Goal: Task Accomplishment & Management: Manage account settings

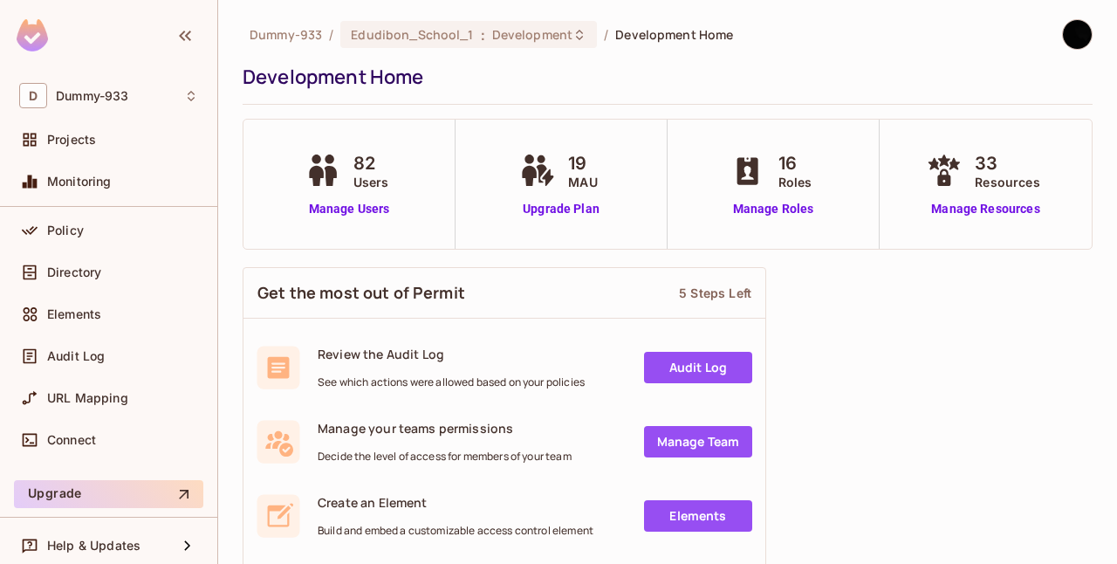
scroll to position [100, 0]
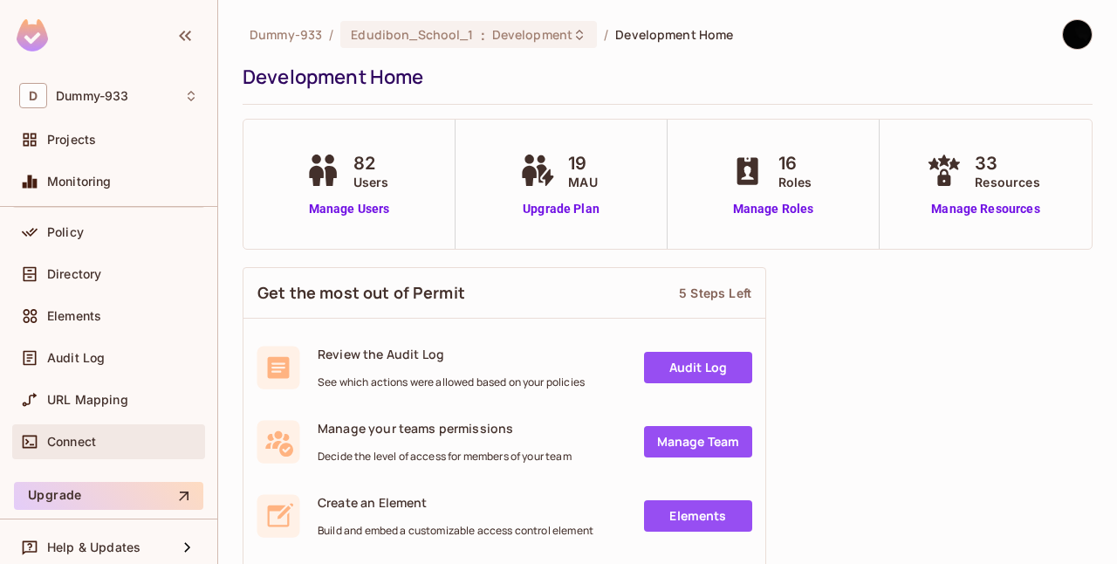
click at [95, 450] on div "Connect" at bounding box center [108, 441] width 179 height 21
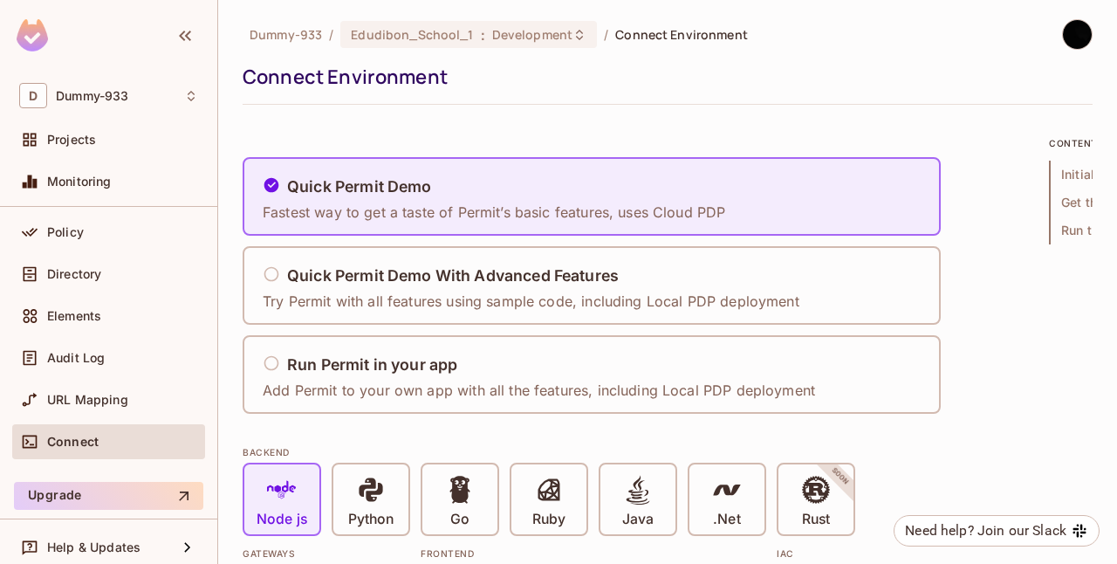
click at [437, 354] on div "Run Permit in your app" at bounding box center [539, 365] width 553 height 22
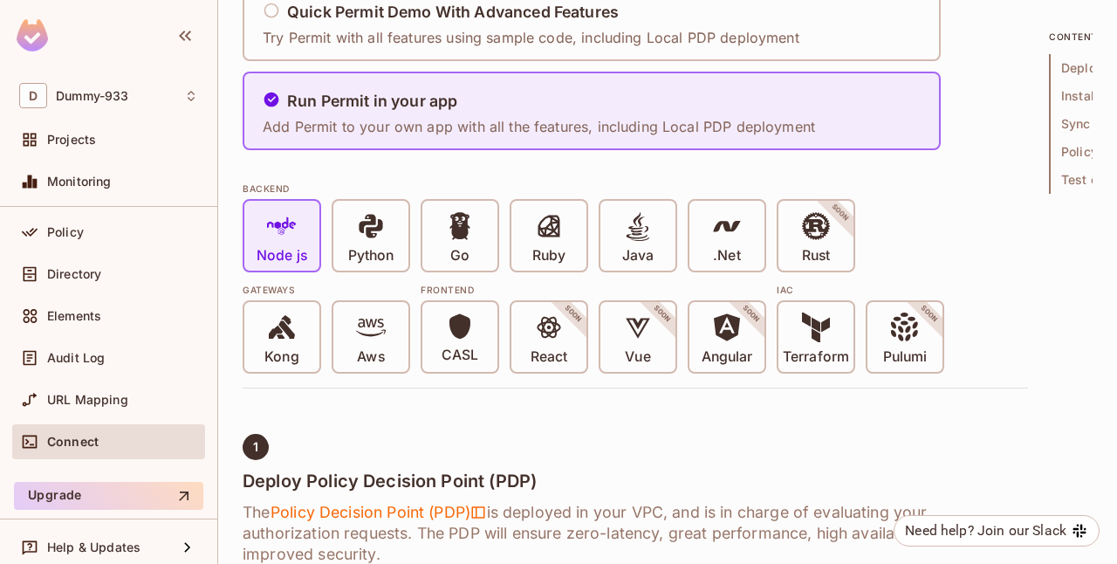
scroll to position [279, 0]
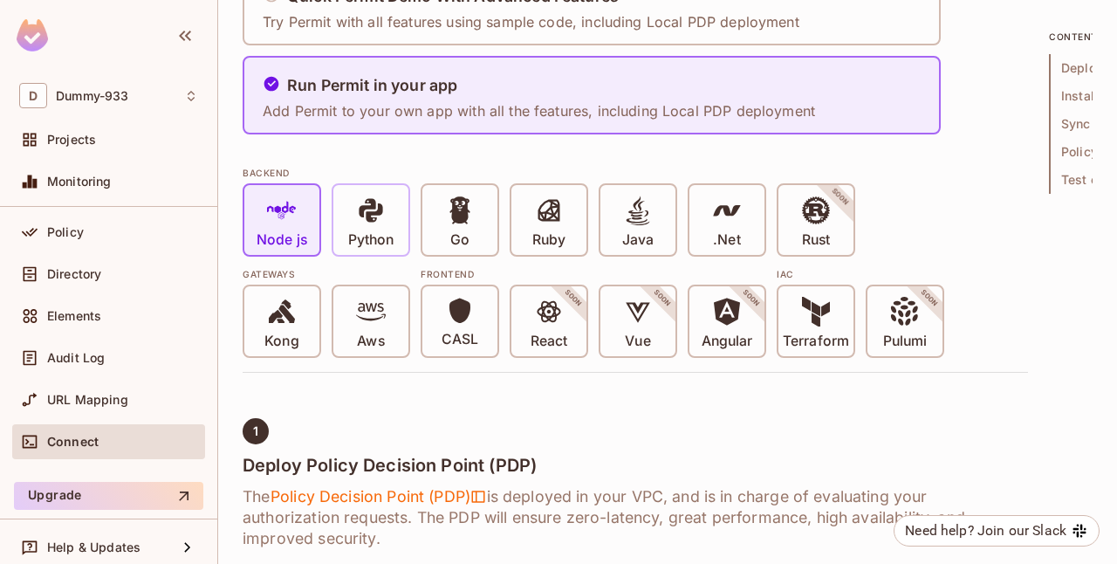
click at [374, 225] on span at bounding box center [371, 214] width 30 height 36
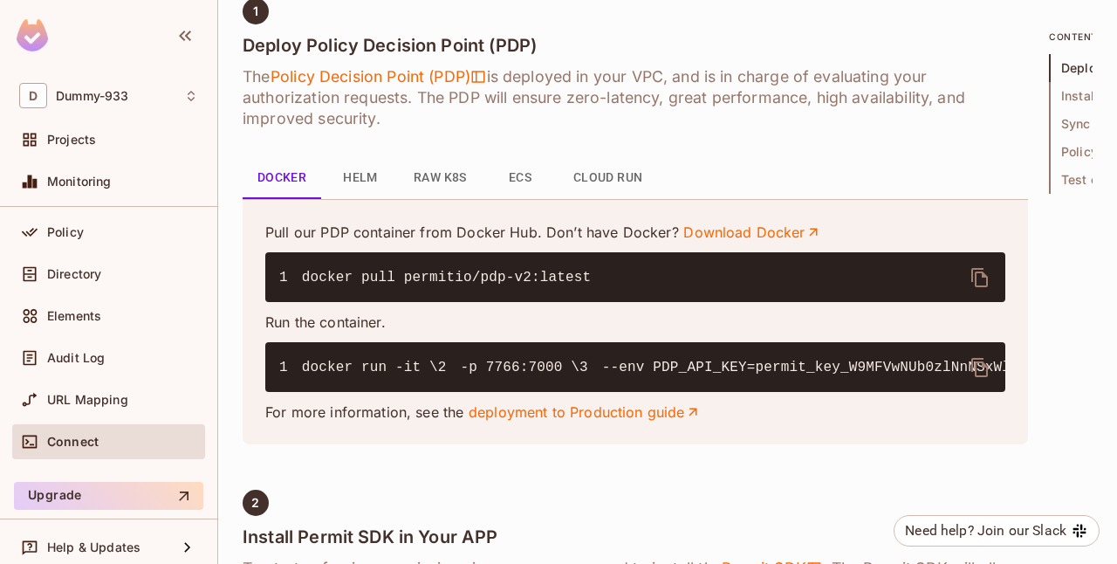
scroll to position [700, 0]
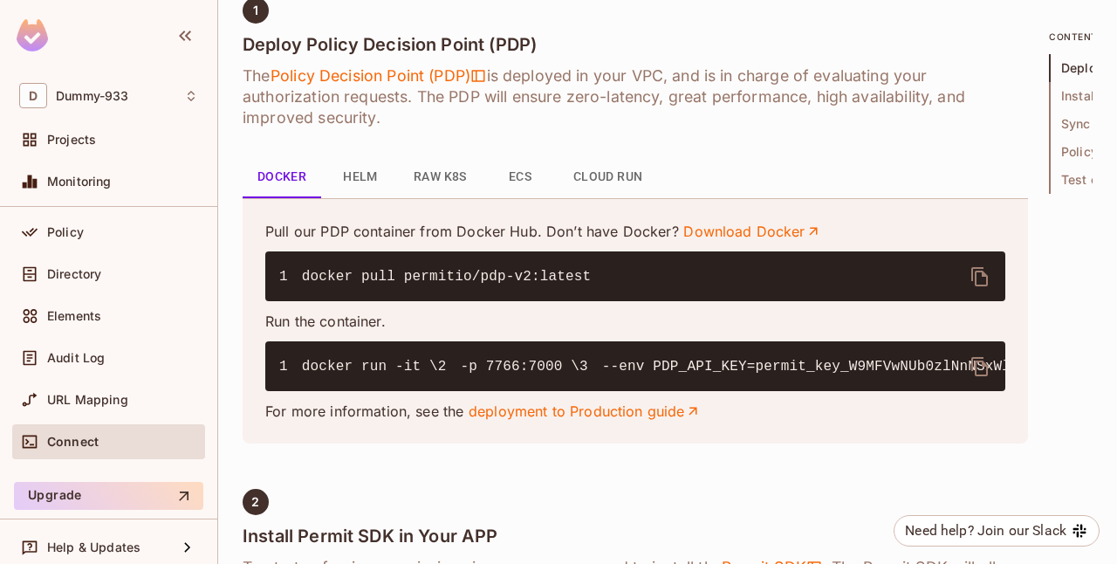
click at [978, 280] on icon "delete" at bounding box center [980, 276] width 21 height 21
click at [978, 361] on icon "delete" at bounding box center [980, 366] width 21 height 21
click at [84, 281] on div "Directory" at bounding box center [108, 274] width 179 height 21
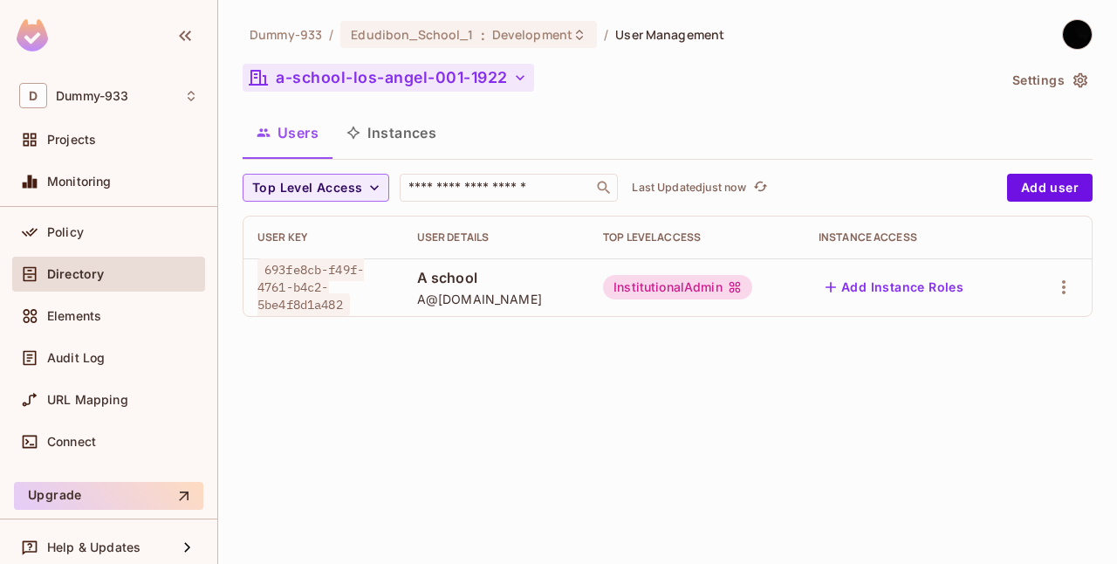
click at [415, 72] on button "a-school-los-angel-001-1922" at bounding box center [389, 78] width 292 height 28
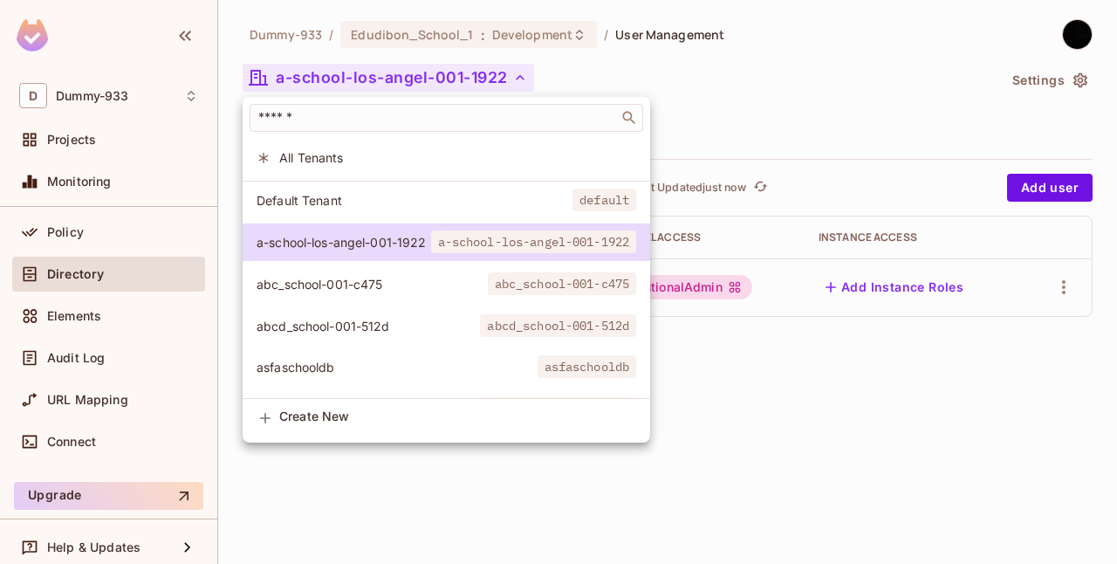
click at [332, 150] on span "All Tenants" at bounding box center [457, 157] width 357 height 17
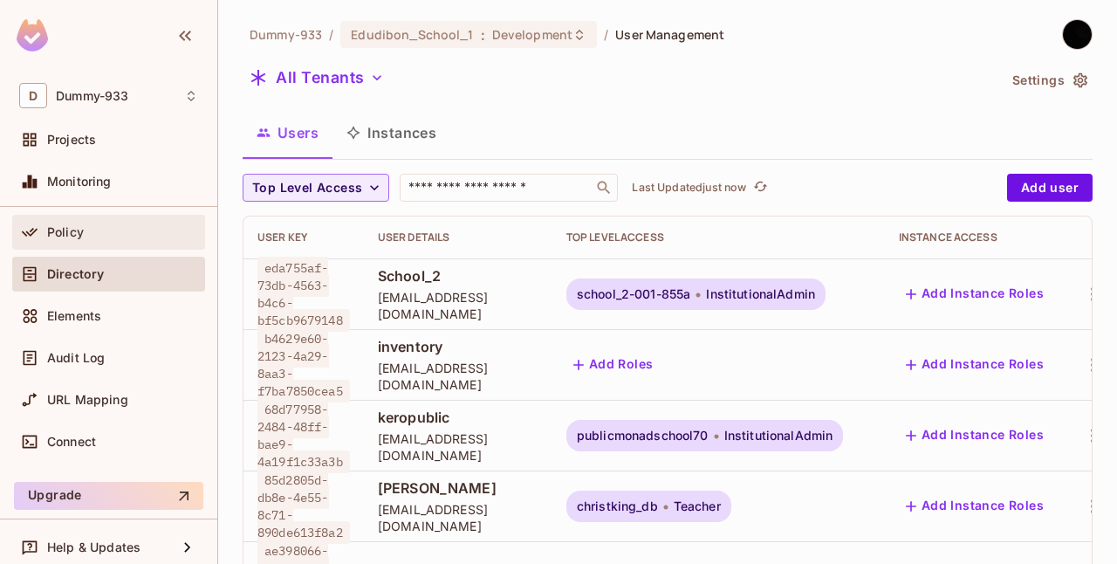
click at [77, 227] on span "Policy" at bounding box center [65, 232] width 37 height 14
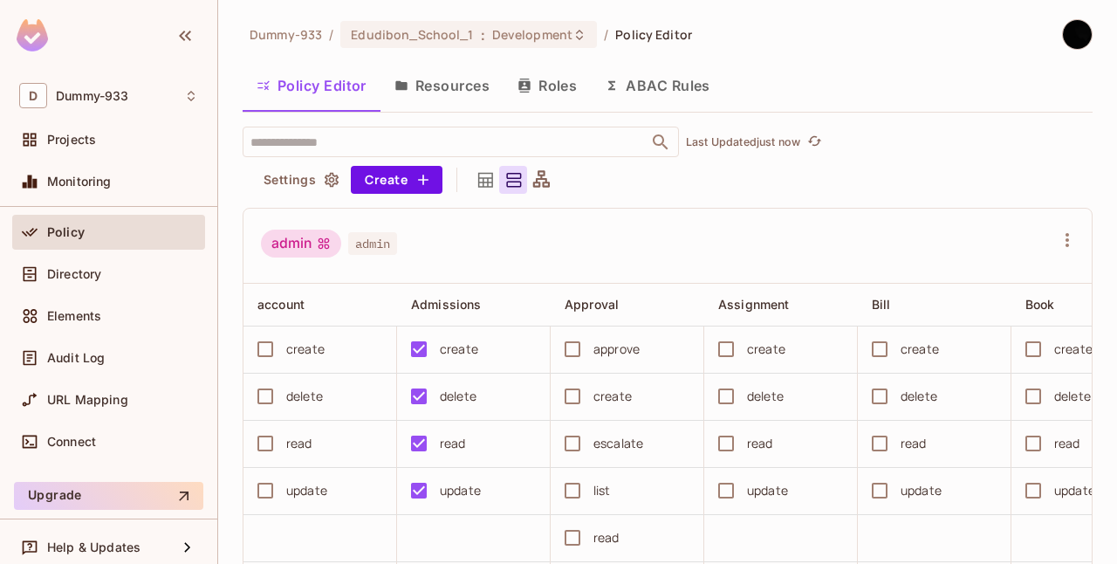
click at [429, 93] on button "Resources" at bounding box center [442, 86] width 123 height 44
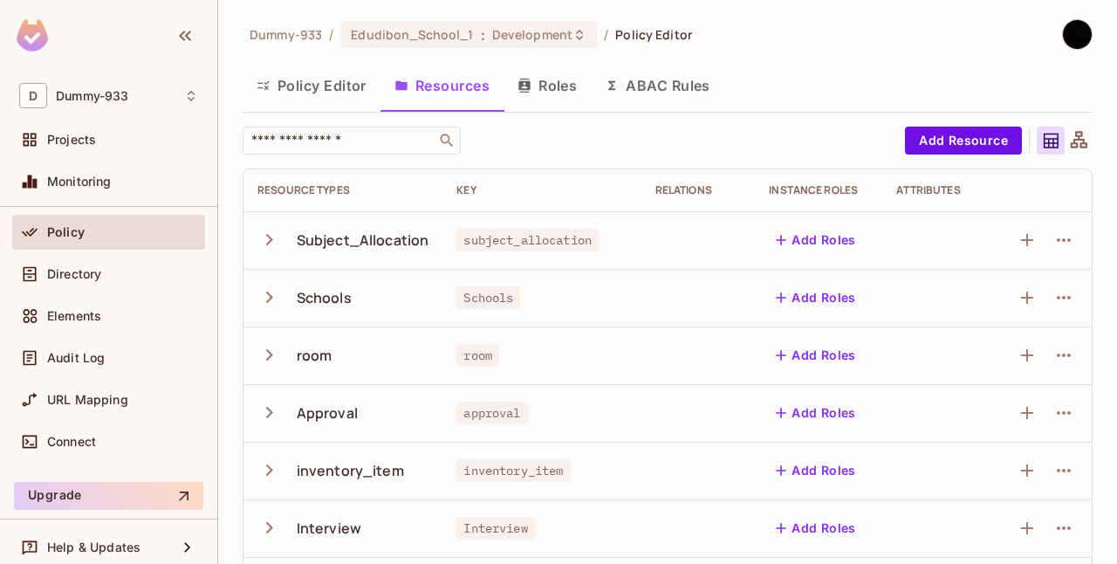
click at [541, 87] on button "Roles" at bounding box center [547, 86] width 87 height 44
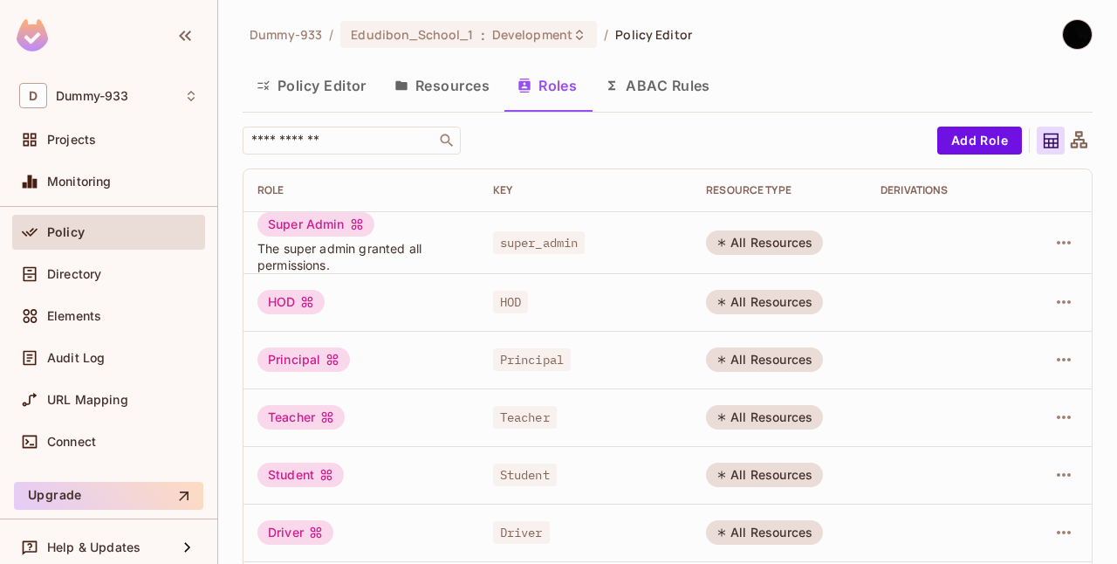
click at [448, 81] on button "Resources" at bounding box center [442, 86] width 123 height 44
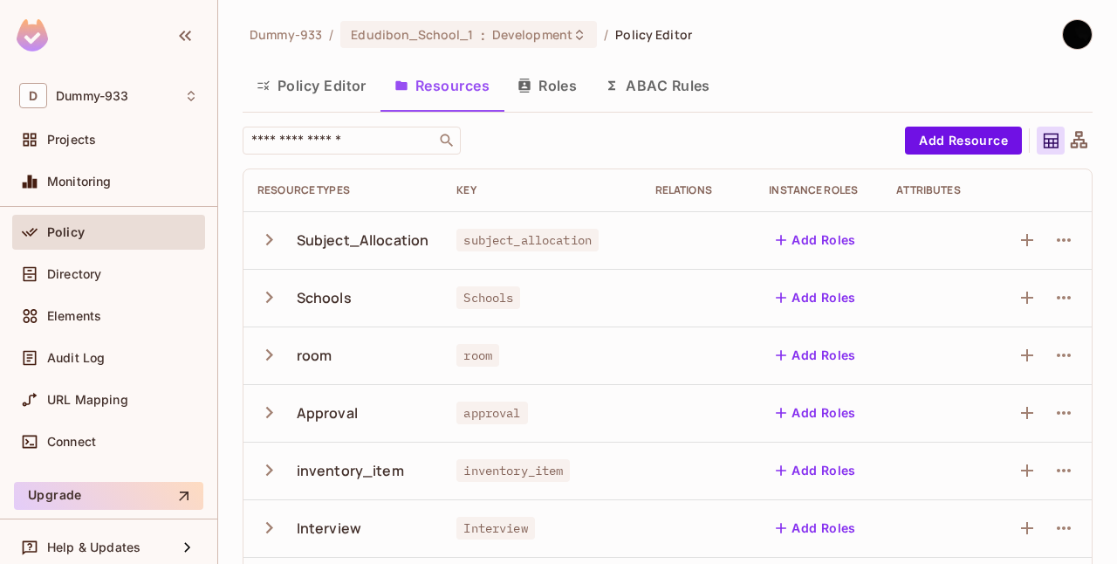
scroll to position [583, 0]
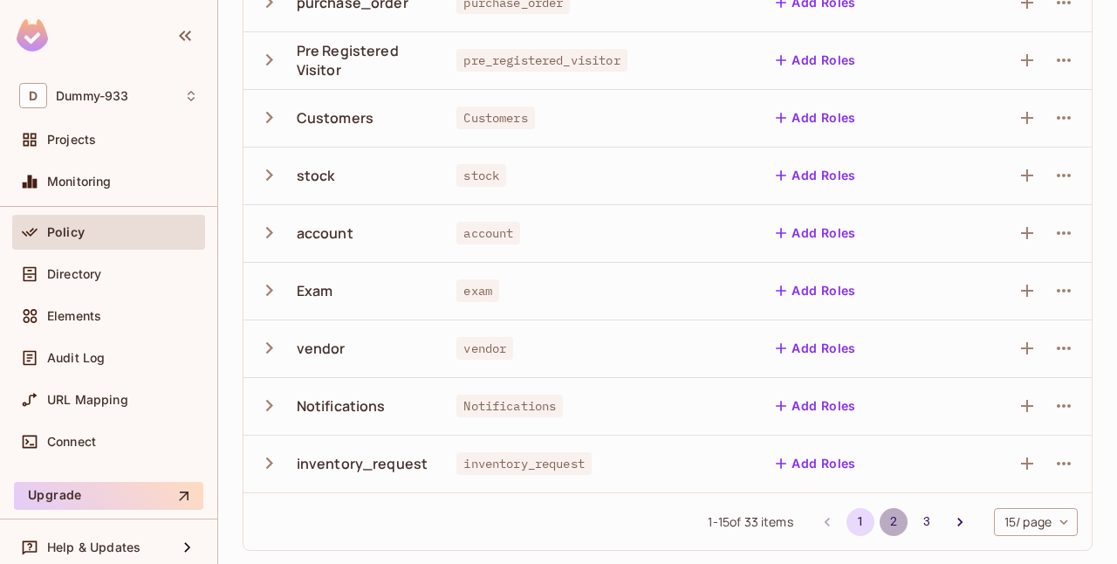
click at [880, 515] on button "2" at bounding box center [894, 522] width 28 height 28
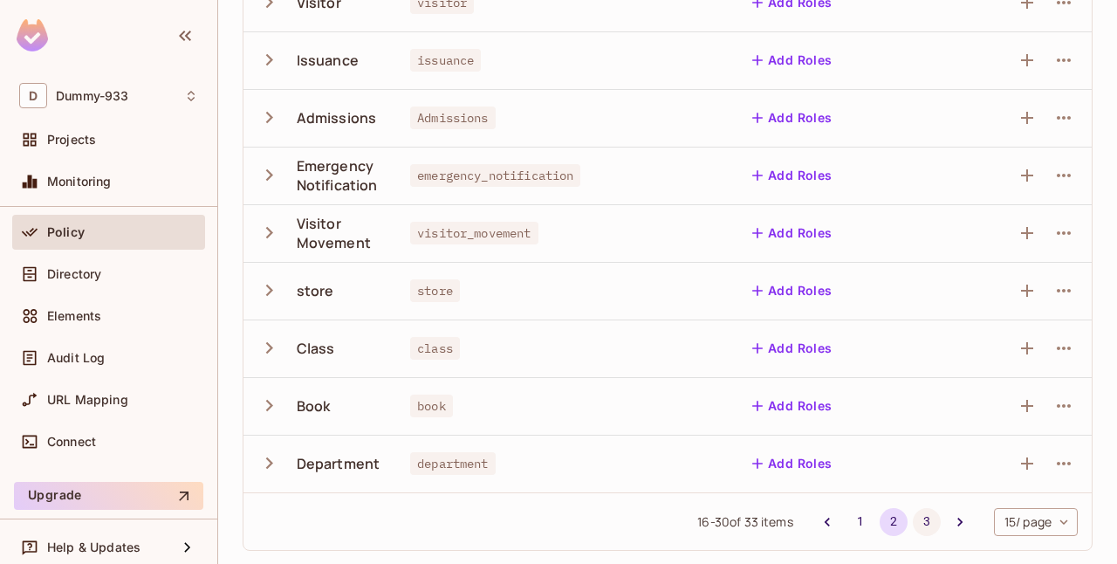
click at [913, 517] on button "3" at bounding box center [927, 522] width 28 height 28
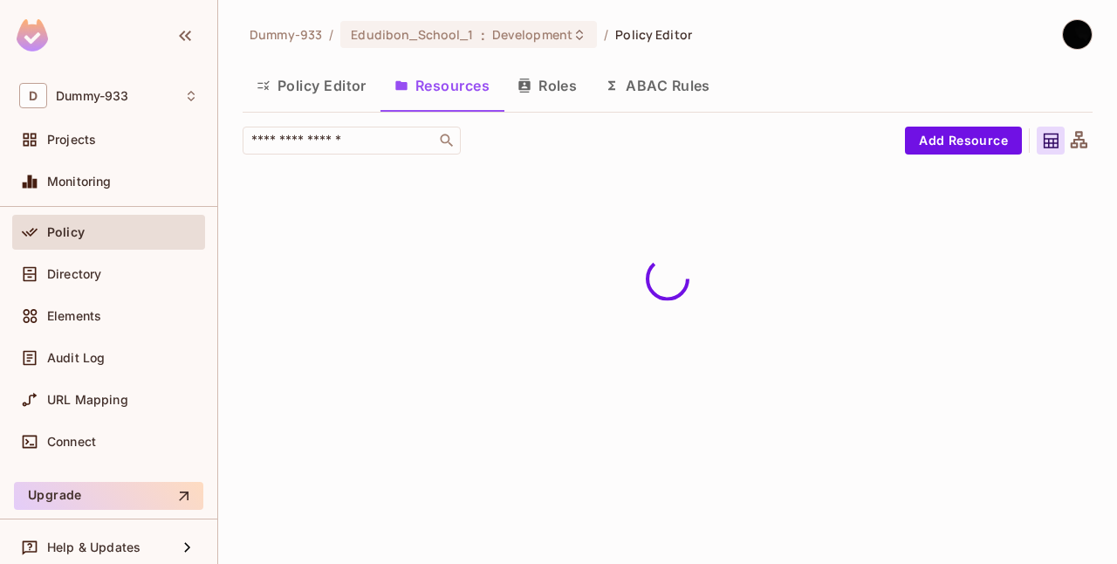
scroll to position [0, 0]
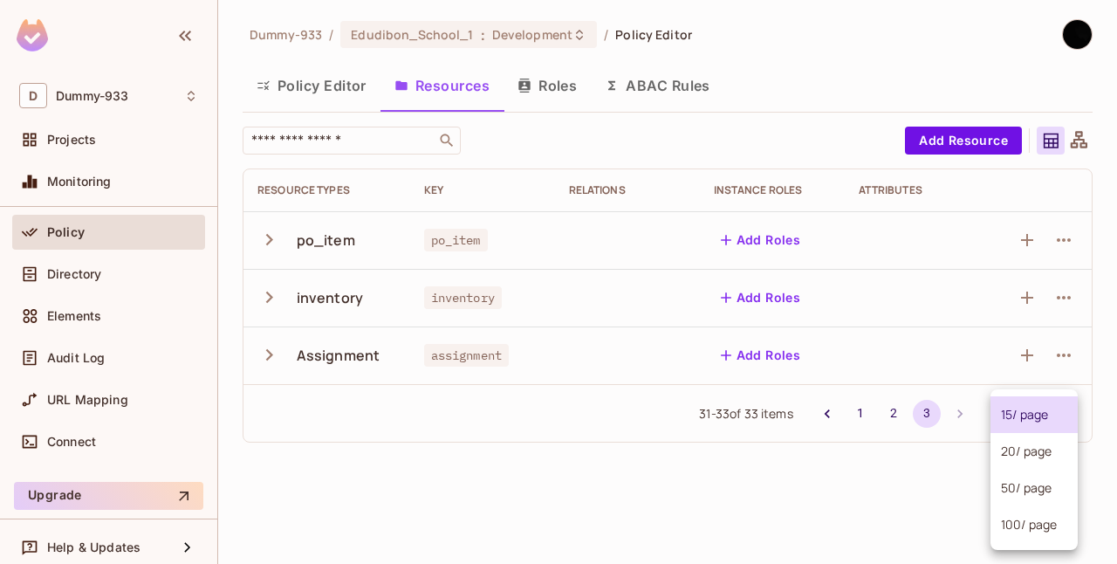
click at [1026, 417] on body "D Dummy-933 Projects Monitoring Edudibon_School_1 Development Home Policy Direc…" at bounding box center [558, 282] width 1117 height 564
click at [1015, 526] on li "100 / page" at bounding box center [1034, 524] width 87 height 37
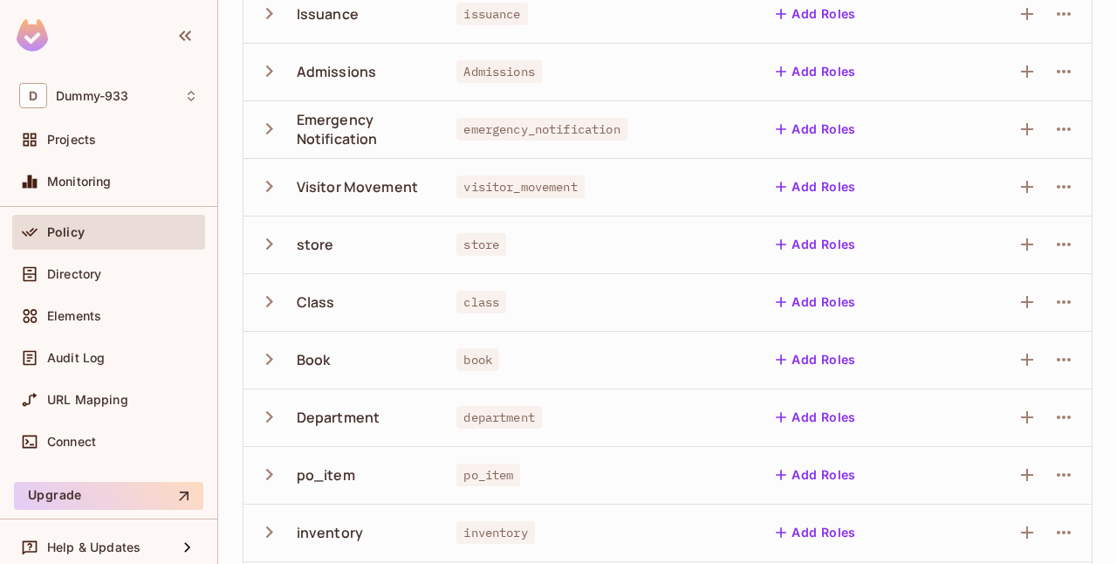
scroll to position [1620, 0]
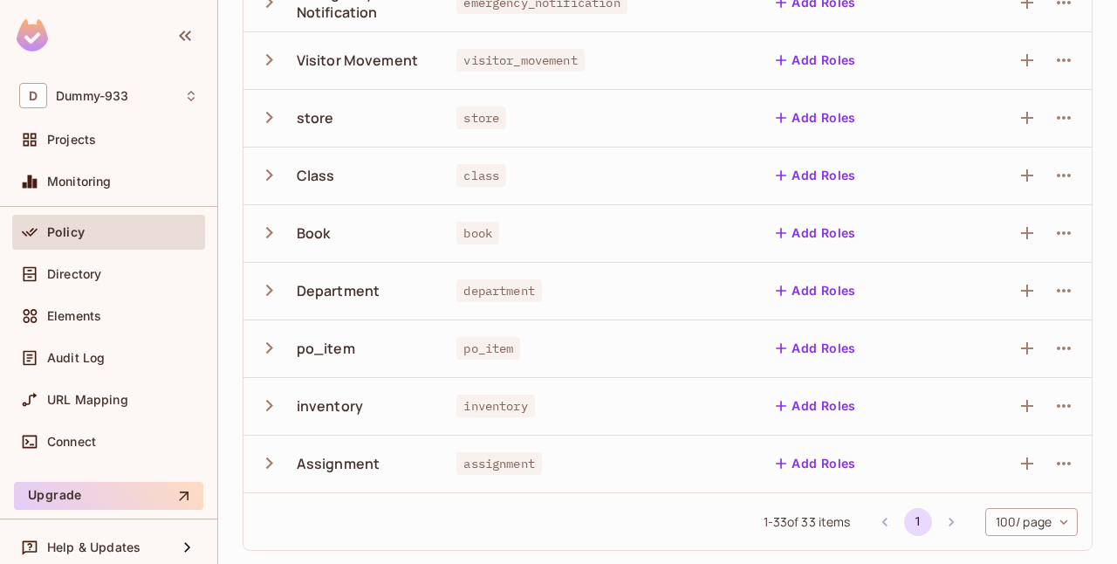
click at [936, 516] on li "pagination navigation" at bounding box center [951, 522] width 33 height 28
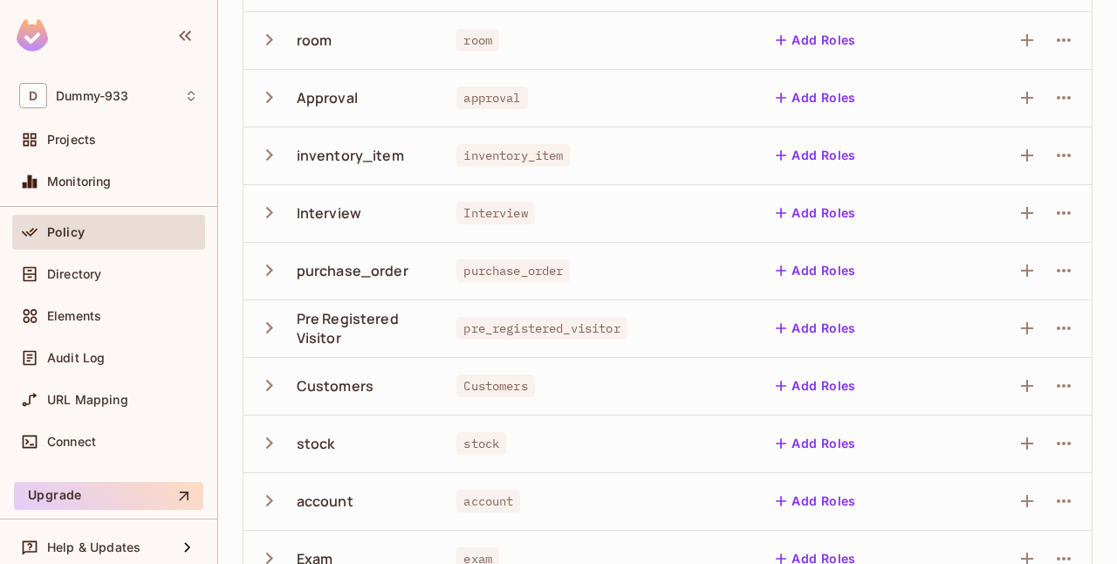
scroll to position [0, 0]
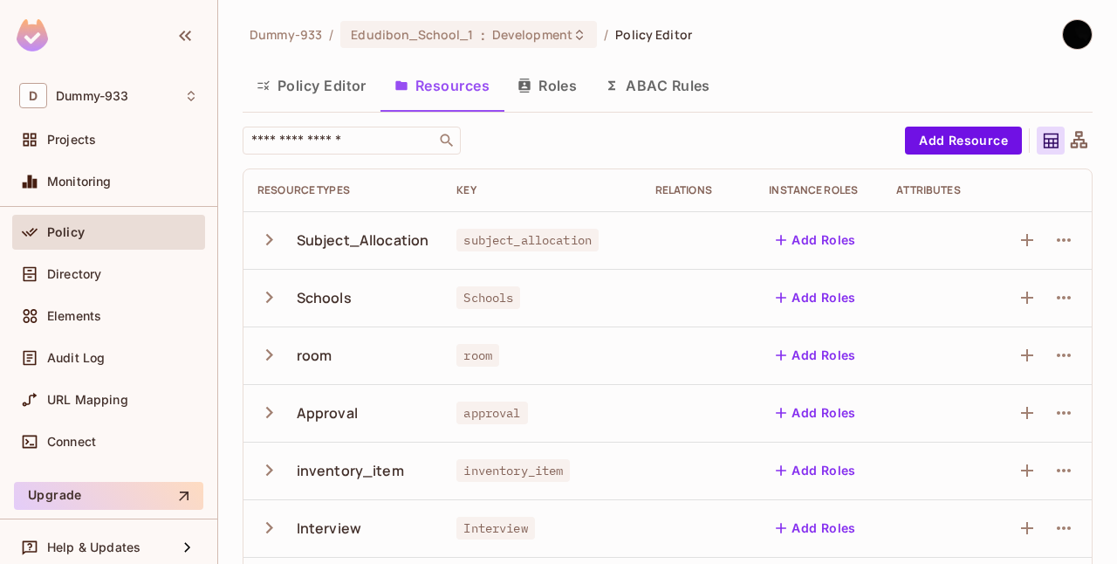
click at [539, 77] on button "Roles" at bounding box center [547, 86] width 87 height 44
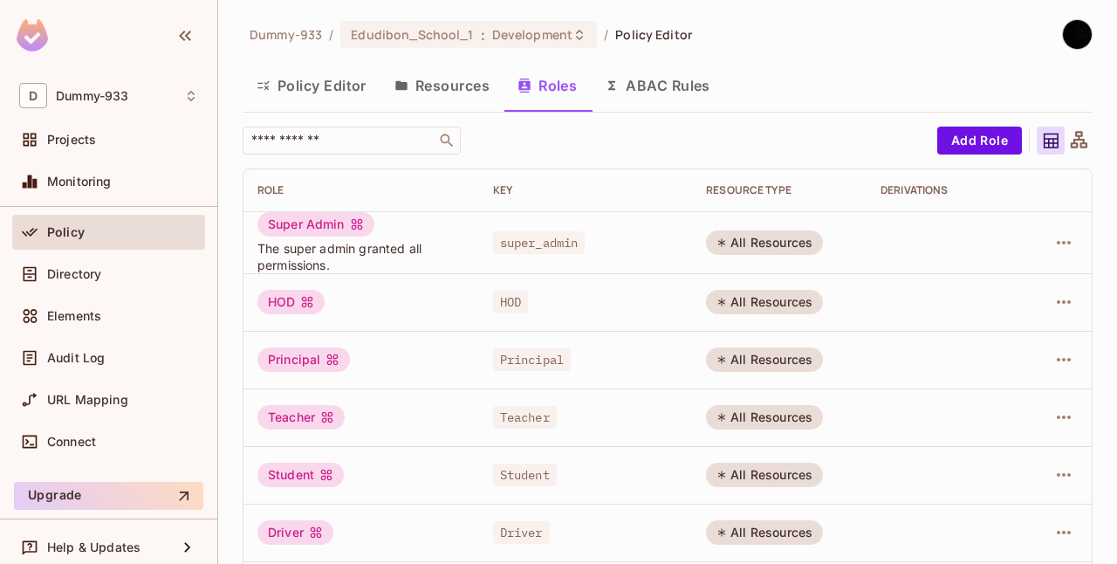
click at [639, 80] on button "ABAC Rules" at bounding box center [658, 86] width 134 height 44
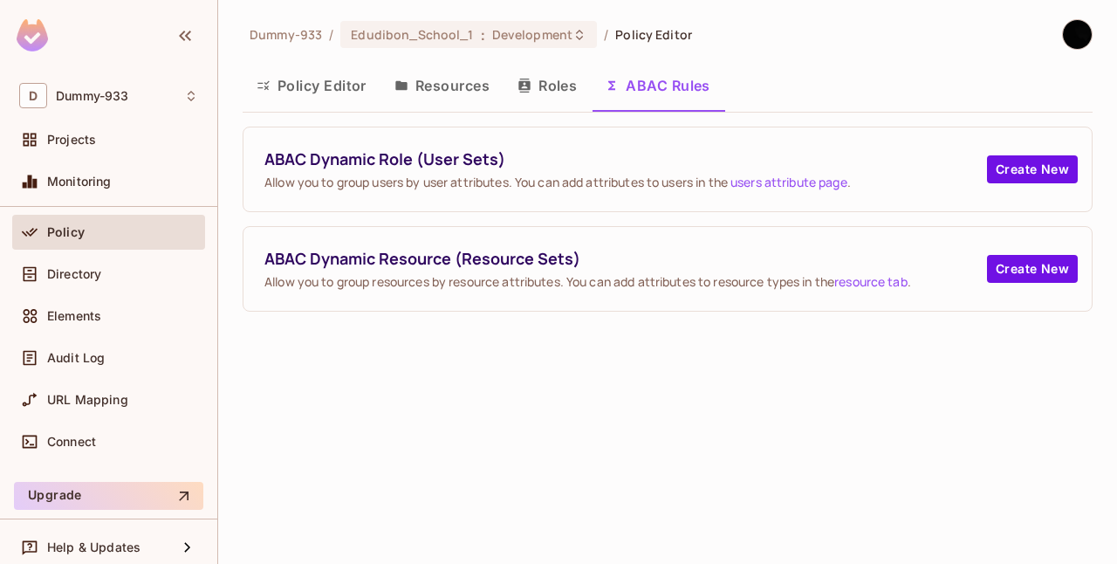
click at [340, 84] on button "Policy Editor" at bounding box center [312, 86] width 138 height 44
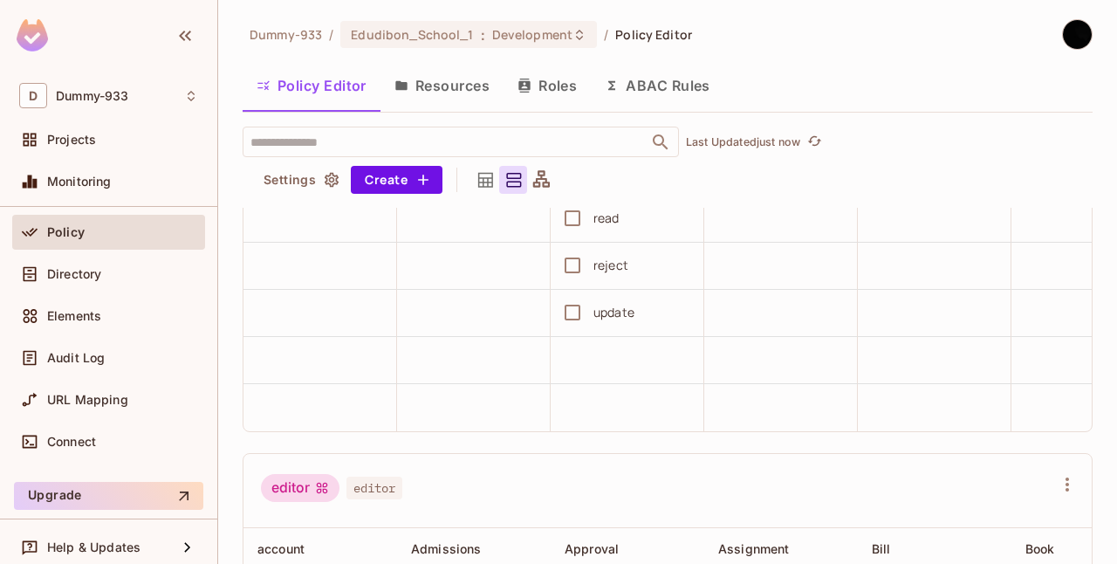
scroll to position [1386, 0]
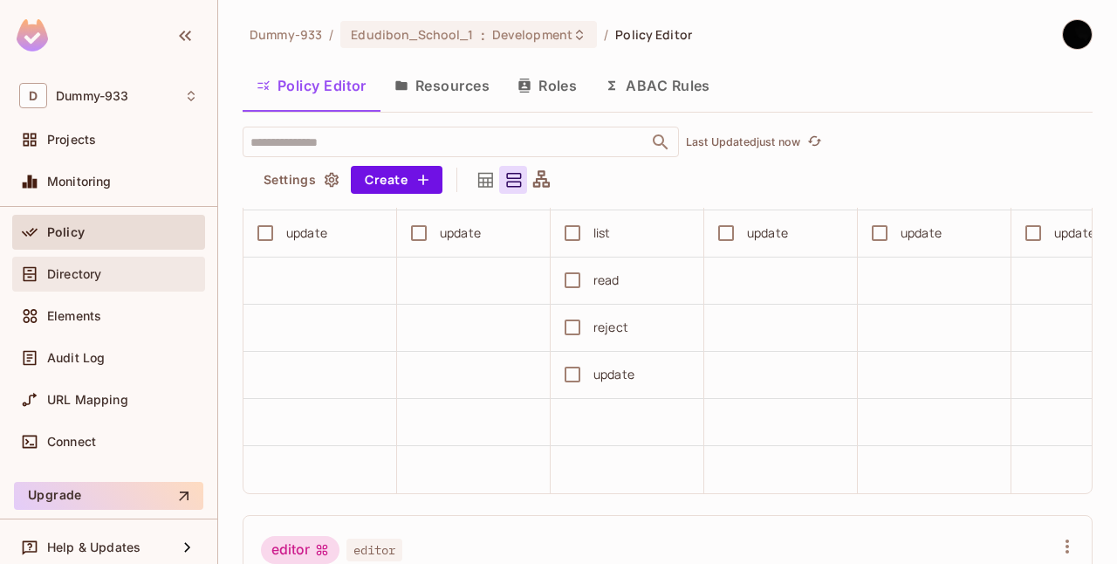
click at [62, 280] on div "Directory" at bounding box center [108, 274] width 179 height 21
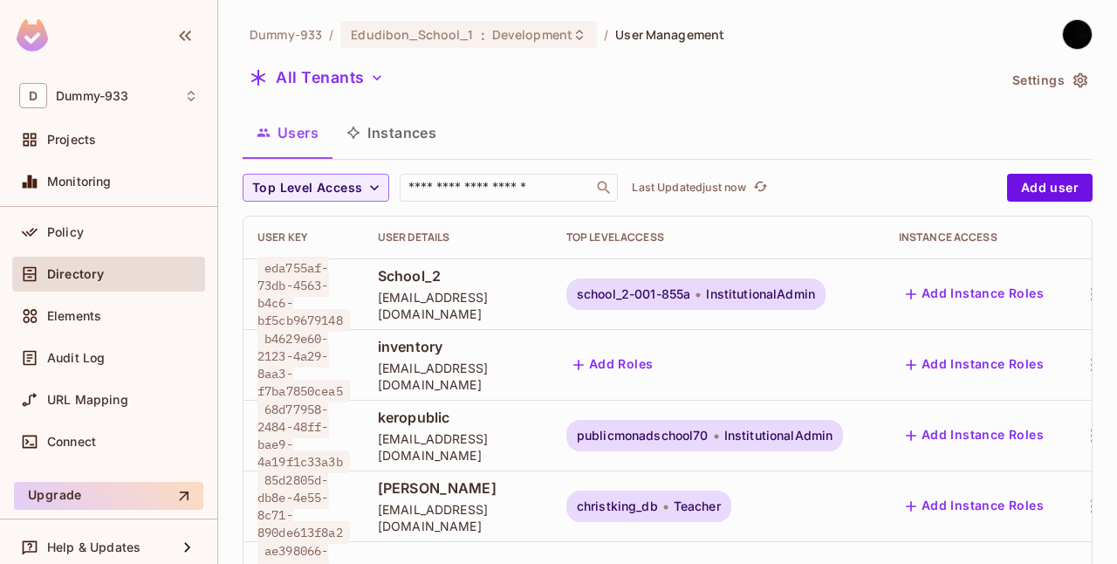
click at [426, 131] on button "Instances" at bounding box center [392, 133] width 118 height 44
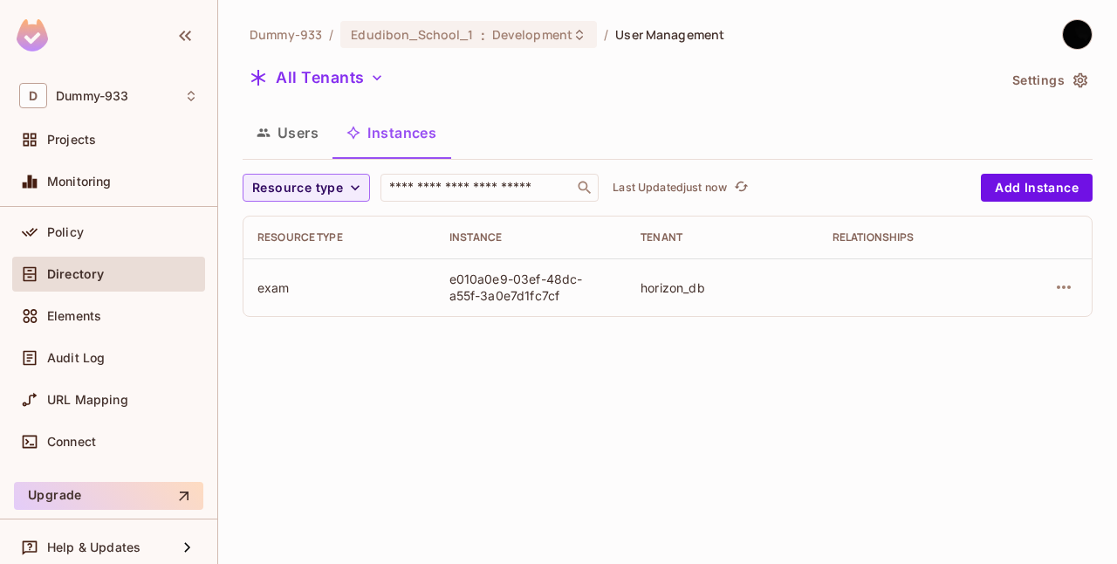
click at [301, 138] on button "Users" at bounding box center [288, 133] width 90 height 44
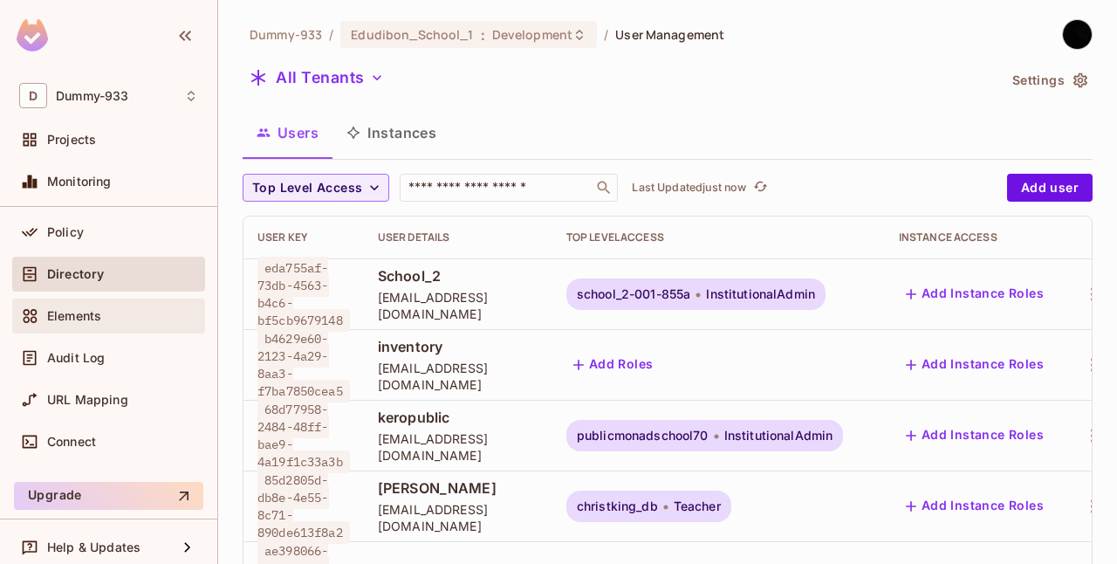
click at [106, 321] on div "Elements" at bounding box center [122, 316] width 151 height 14
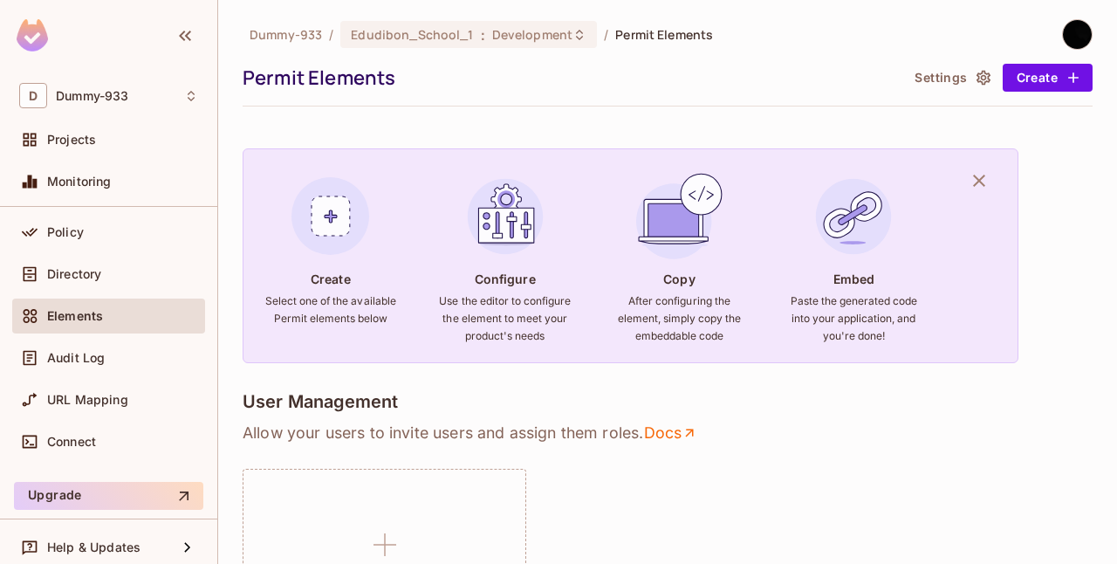
scroll to position [110, 0]
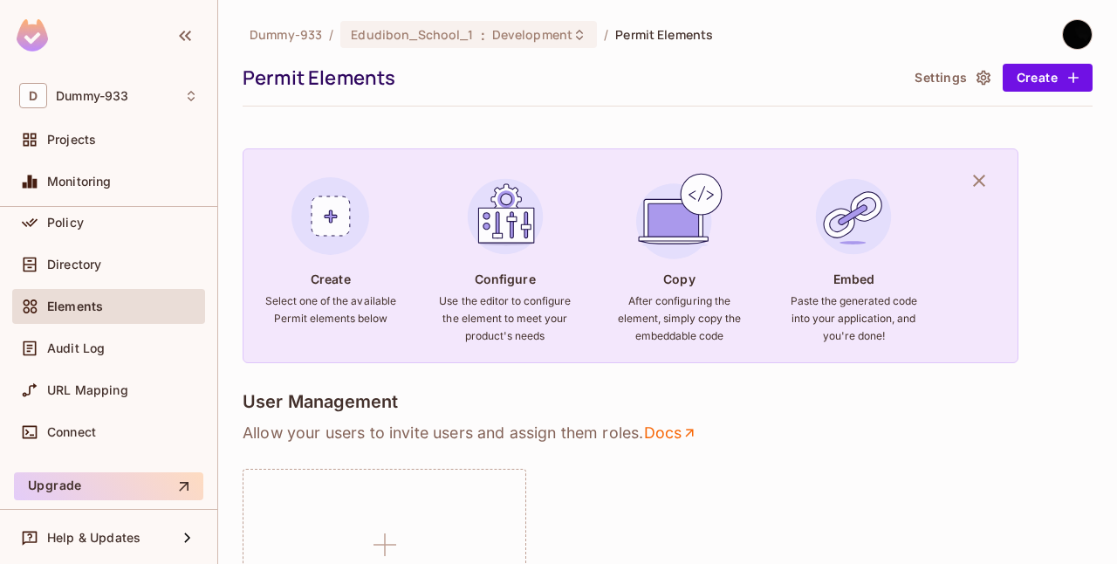
click at [63, 366] on div "Audit Log" at bounding box center [108, 352] width 193 height 42
click at [93, 338] on div "Audit Log" at bounding box center [108, 348] width 179 height 21
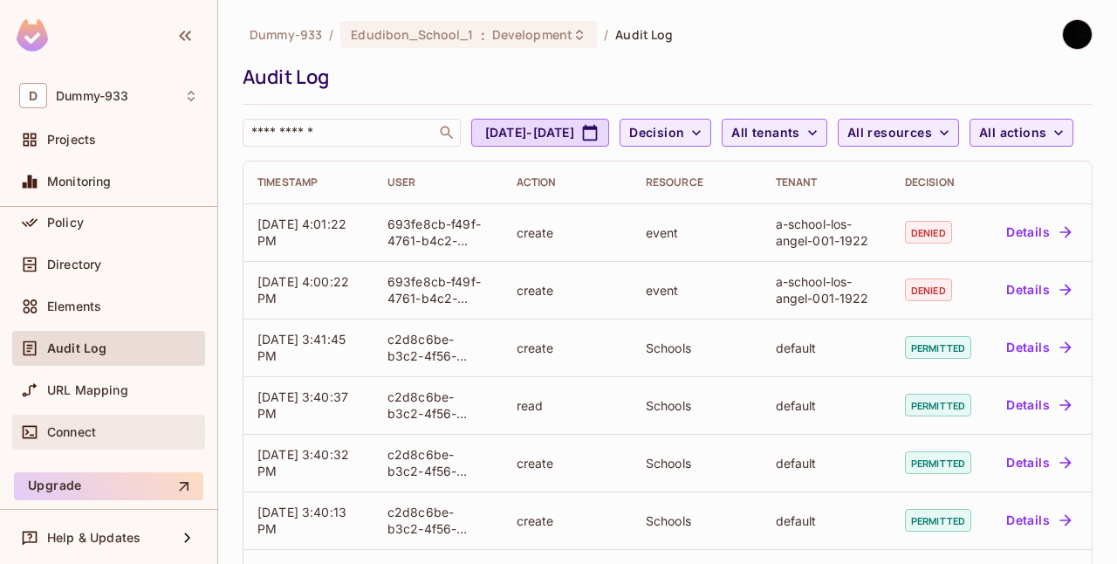
click at [65, 435] on span "Connect" at bounding box center [71, 432] width 49 height 14
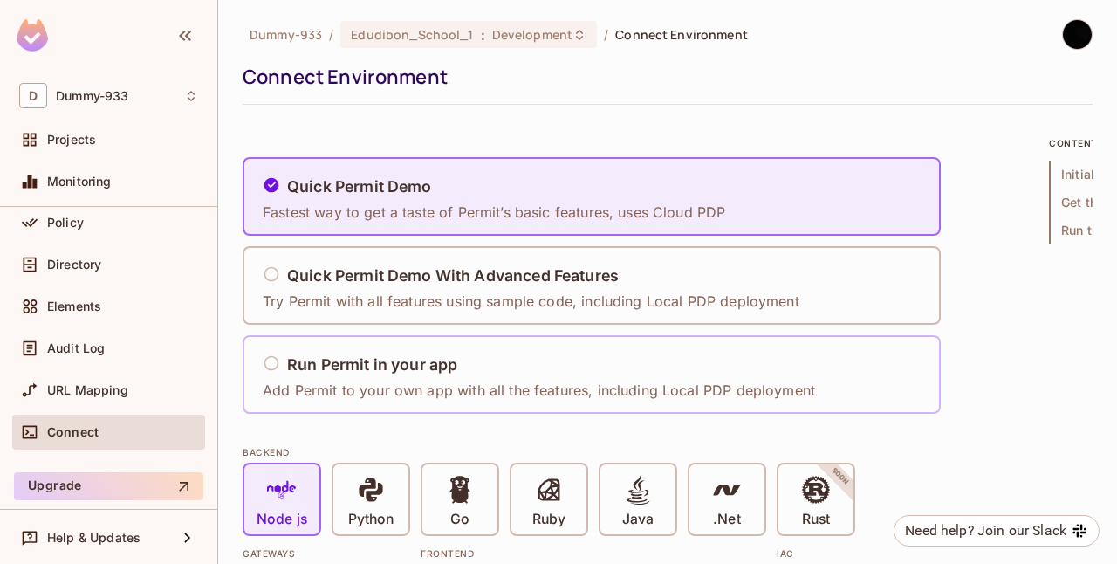
click at [356, 373] on h5 "Run Permit in your app" at bounding box center [372, 364] width 170 height 17
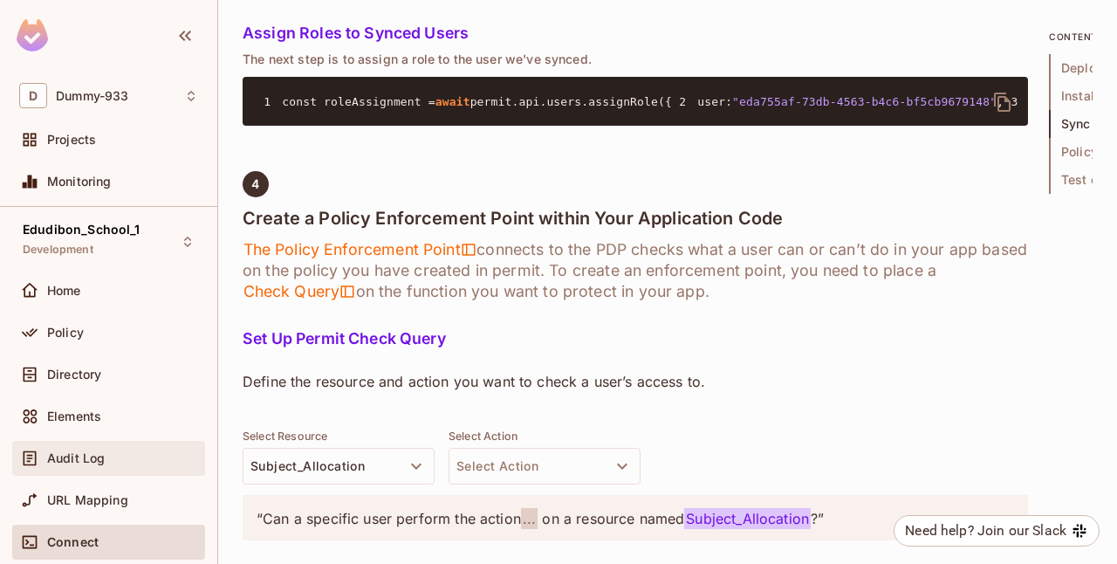
click at [85, 452] on span "Audit Log" at bounding box center [76, 458] width 58 height 14
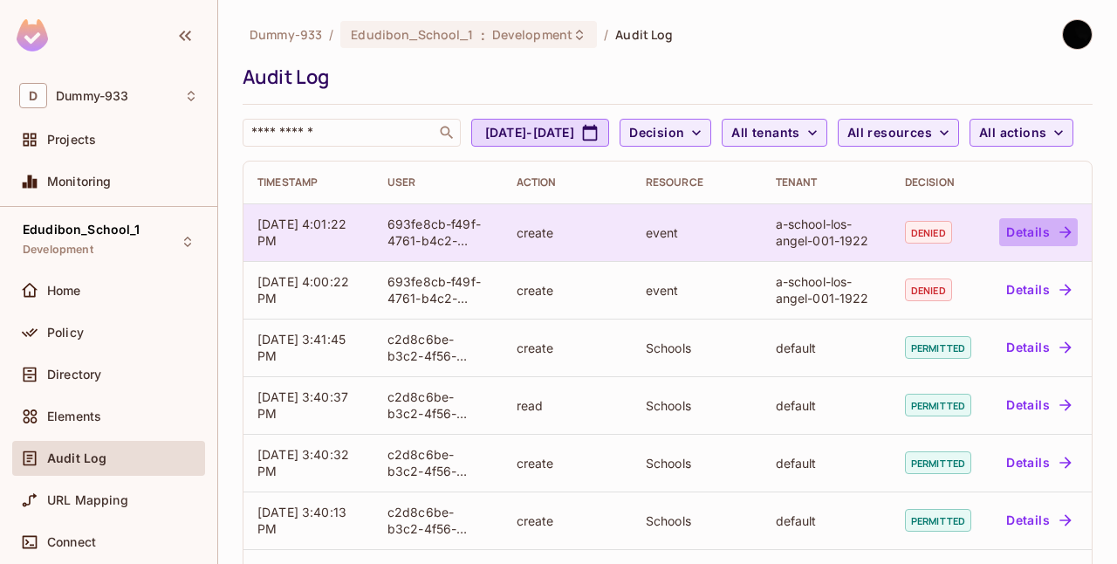
click at [1033, 246] on button "Details" at bounding box center [1038, 232] width 79 height 28
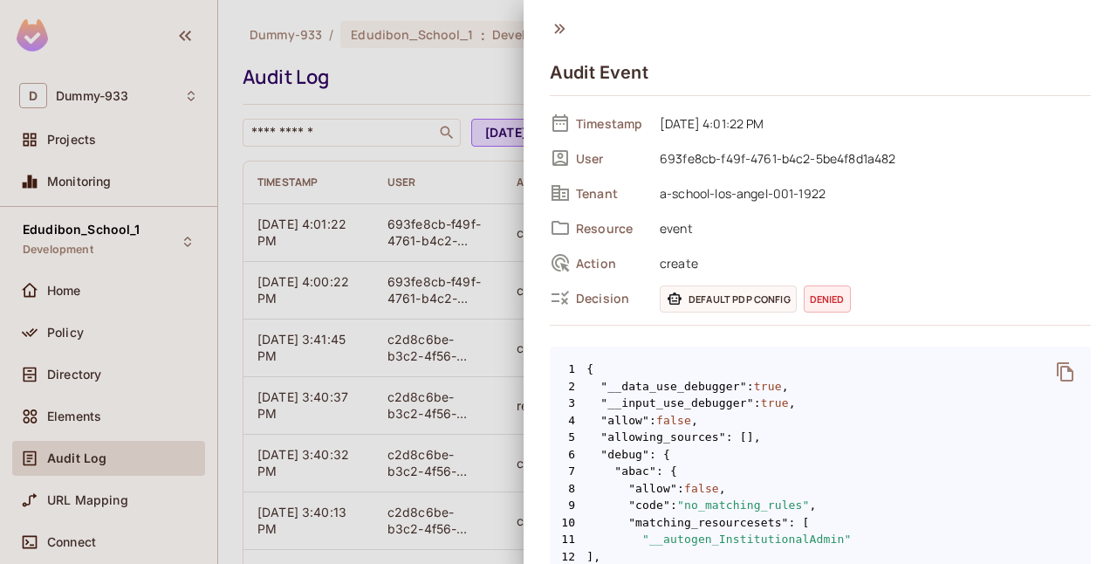
click at [559, 35] on icon at bounding box center [559, 28] width 19 height 19
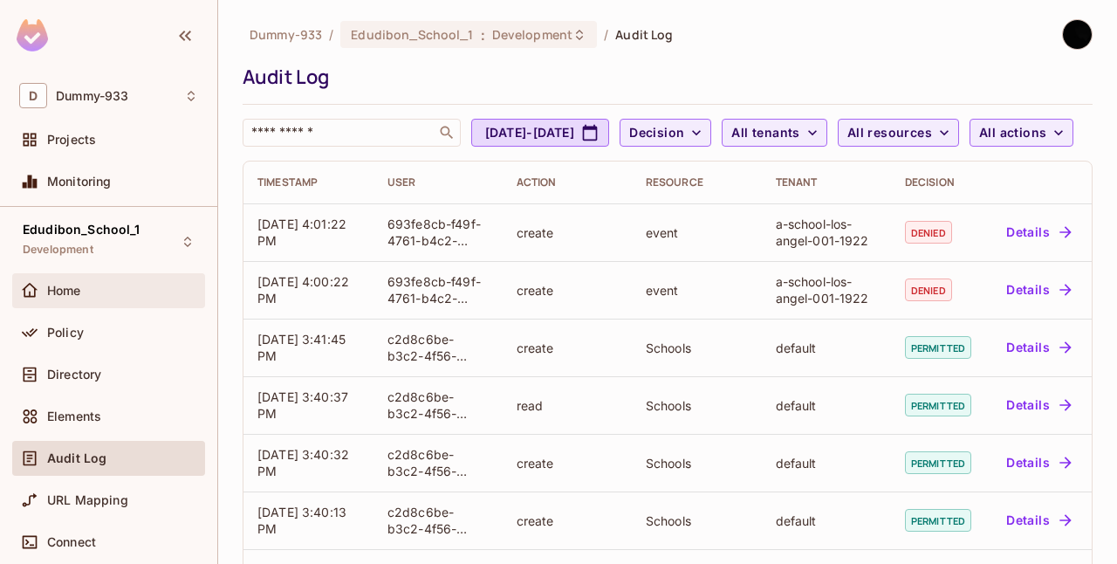
click at [93, 274] on div "Home" at bounding box center [108, 290] width 193 height 35
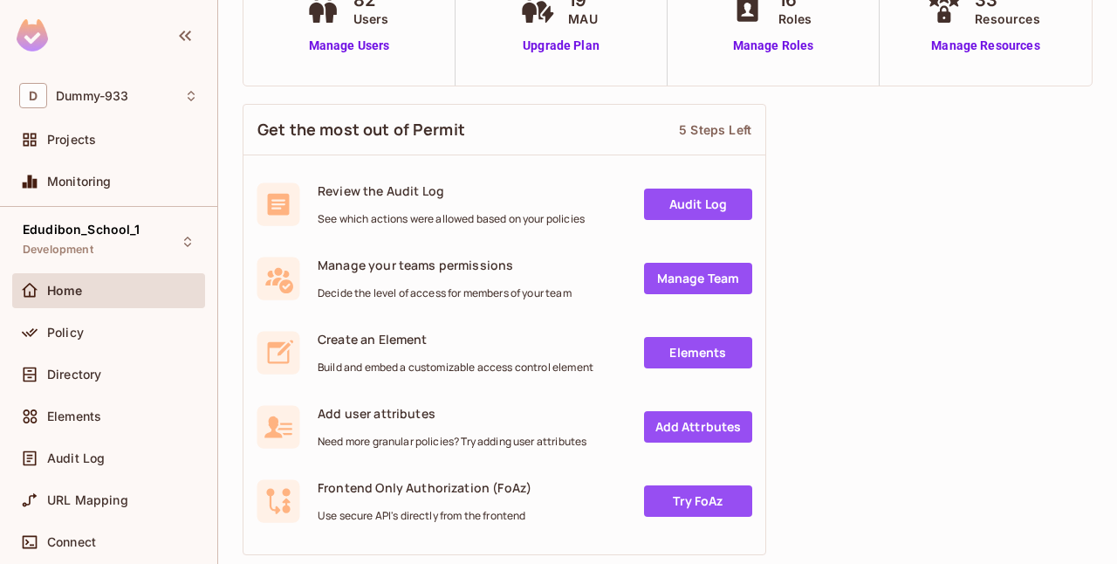
scroll to position [168, 0]
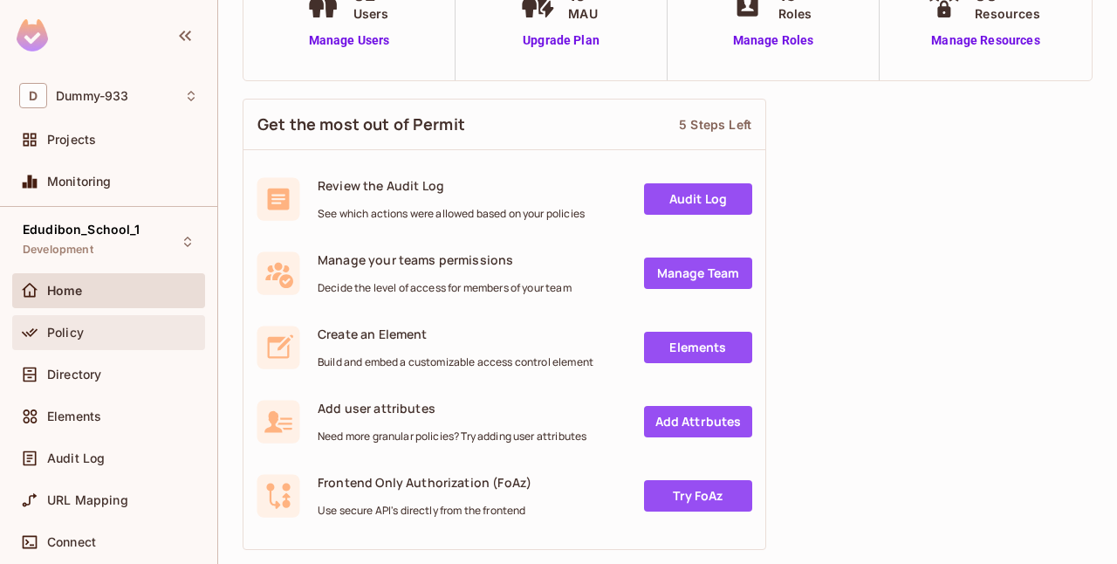
click at [110, 317] on div "Policy" at bounding box center [108, 332] width 193 height 35
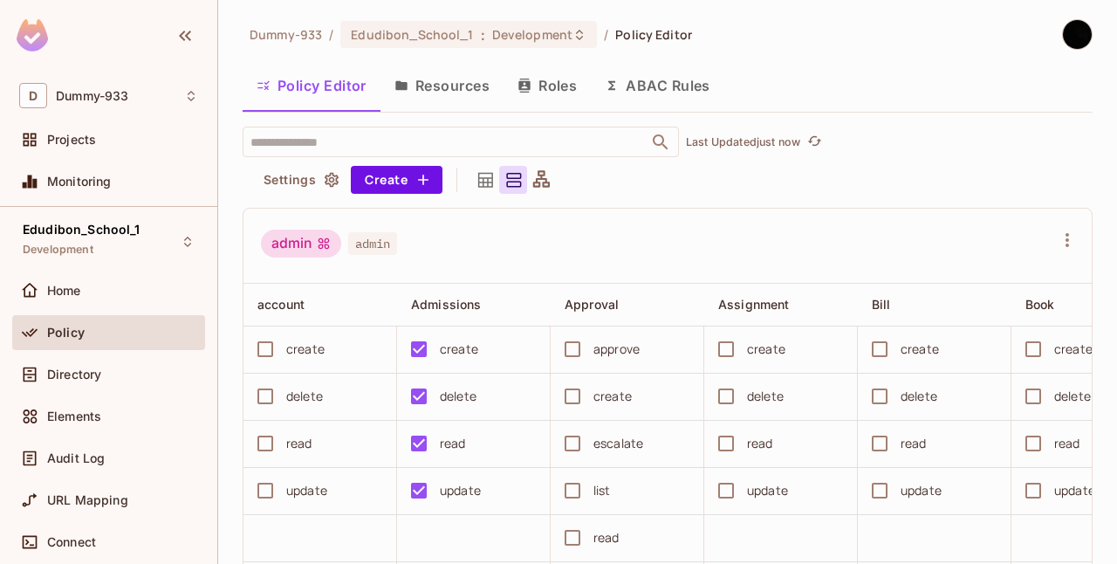
click at [375, 246] on span "admin" at bounding box center [372, 243] width 49 height 23
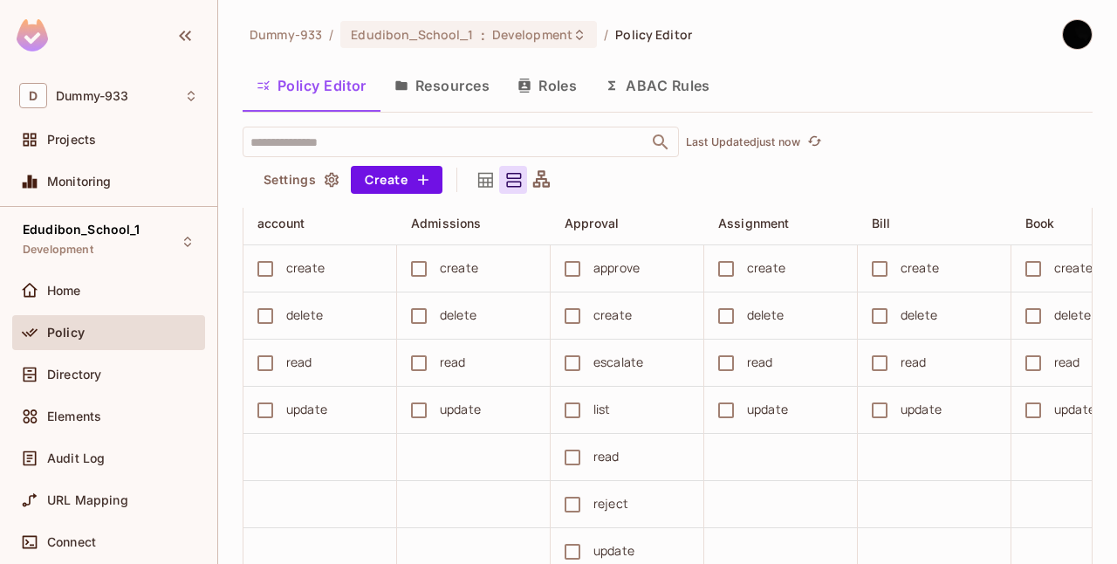
click at [484, 186] on icon at bounding box center [485, 180] width 15 height 15
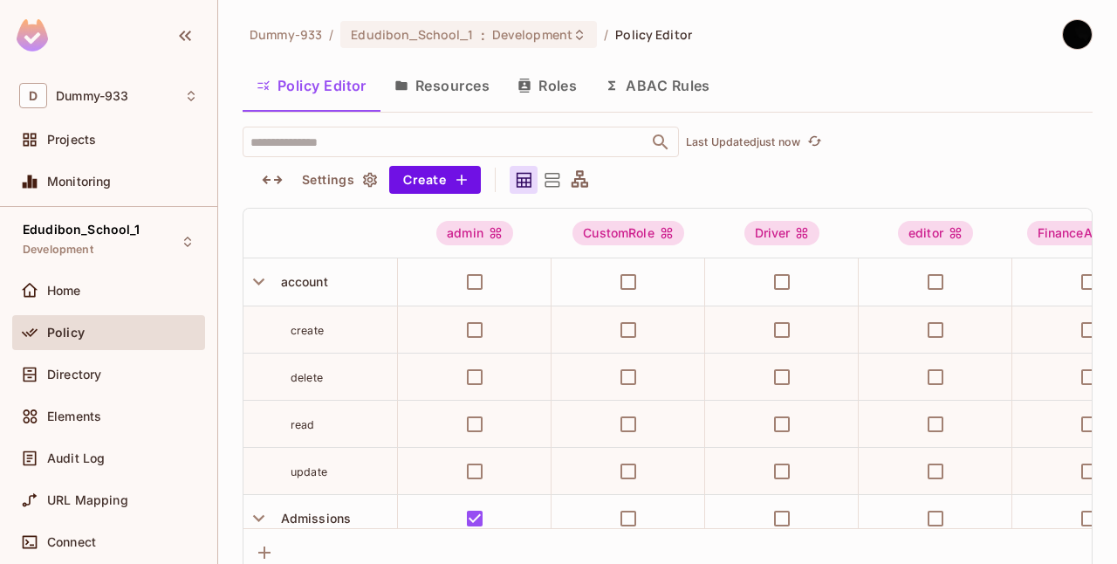
click at [546, 182] on icon at bounding box center [553, 180] width 15 height 14
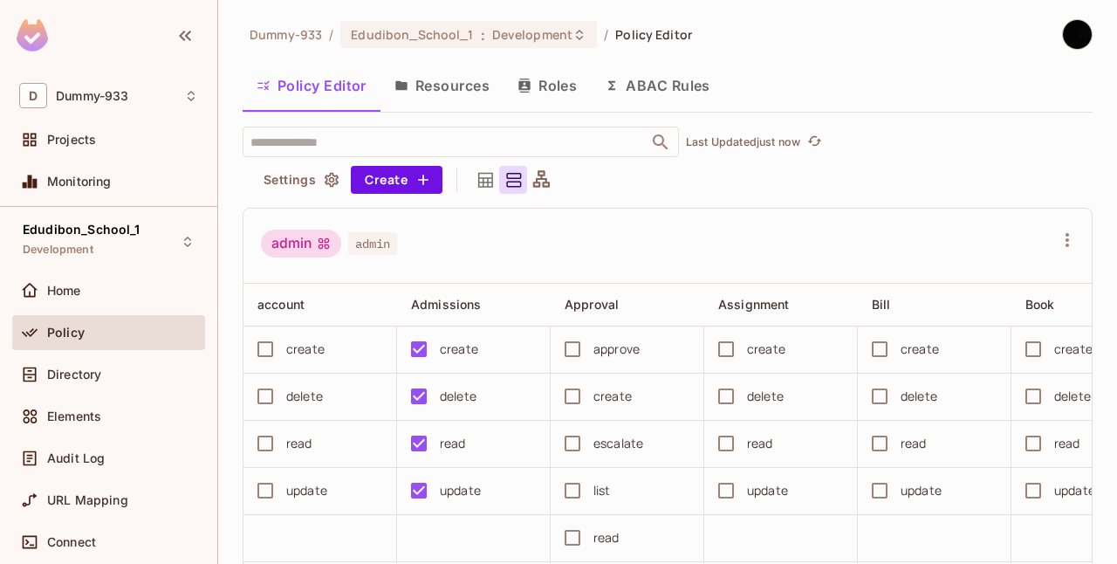
click at [676, 230] on div "admin admin" at bounding box center [657, 246] width 793 height 33
click at [323, 181] on icon "button" at bounding box center [331, 179] width 17 height 17
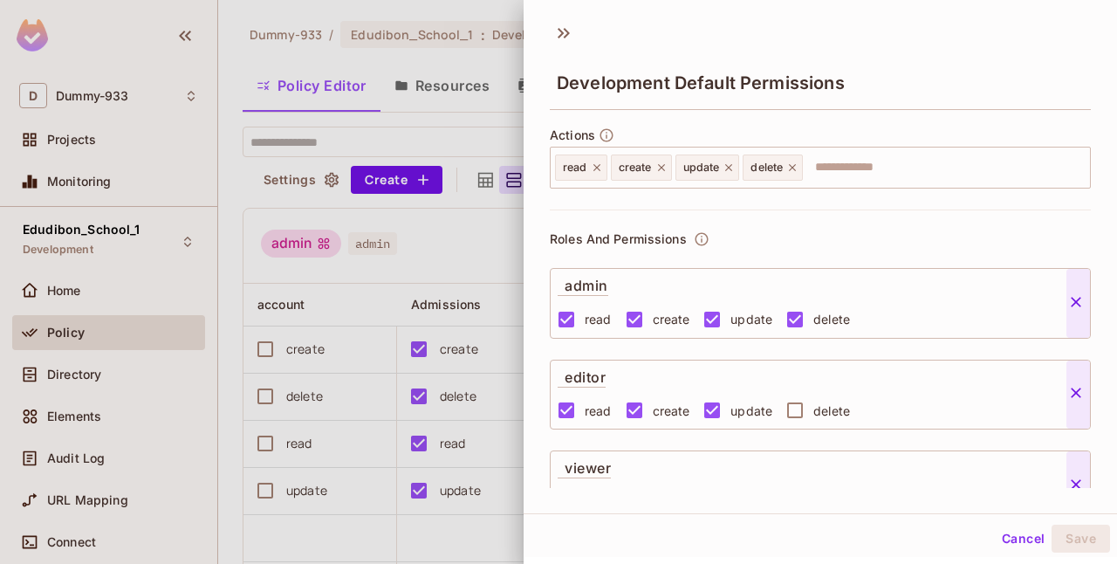
scroll to position [0, 0]
click at [489, 239] on div at bounding box center [558, 282] width 1117 height 564
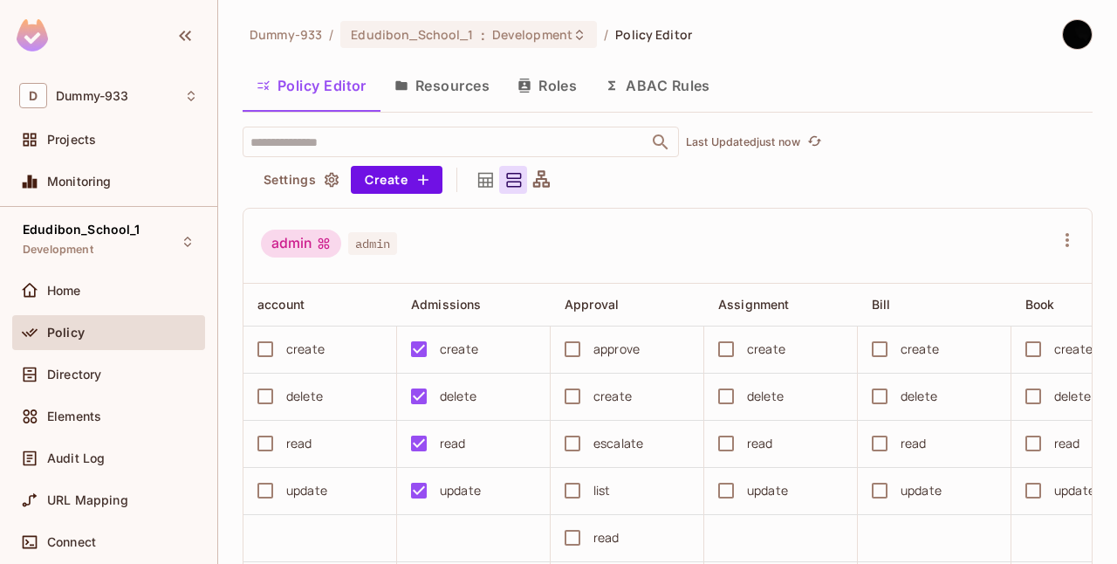
click at [465, 79] on button "Resources" at bounding box center [442, 86] width 123 height 44
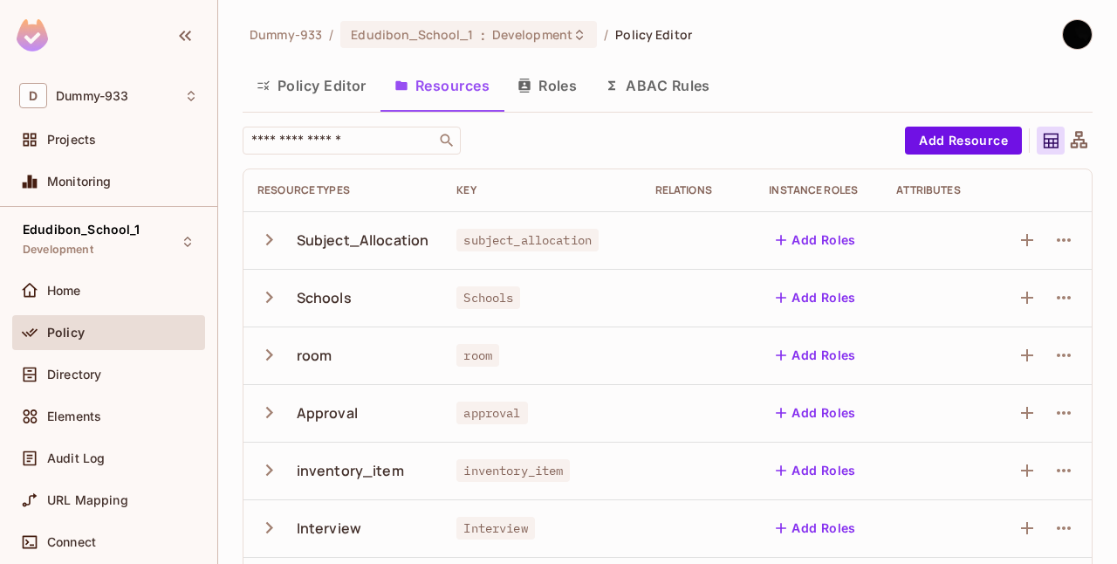
click at [651, 37] on span "Policy Editor" at bounding box center [653, 34] width 77 height 17
click at [573, 33] on icon at bounding box center [580, 35] width 14 height 14
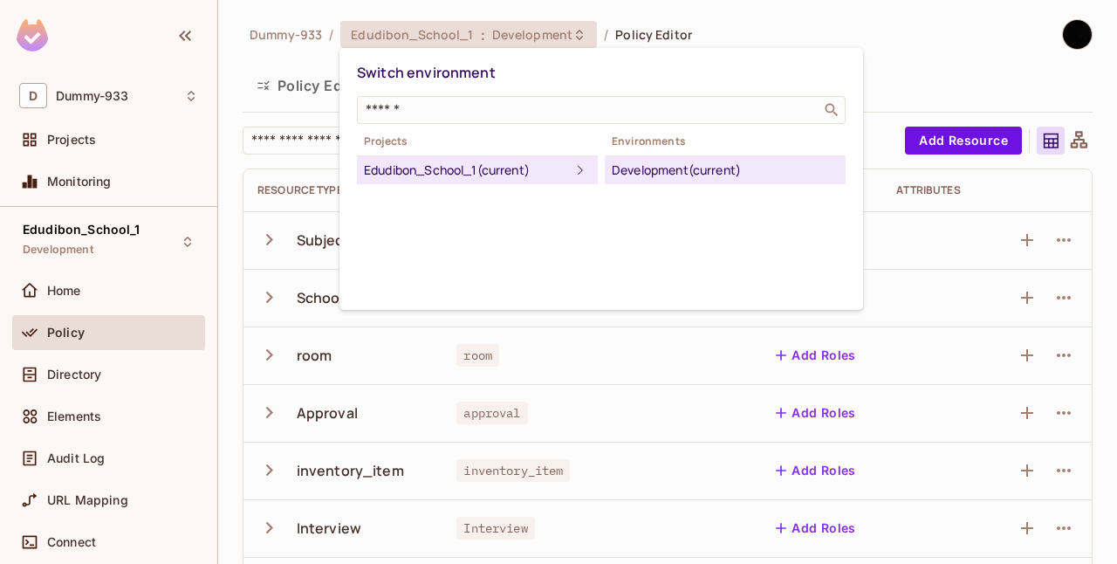
click at [721, 167] on div "Development (current)" at bounding box center [725, 170] width 227 height 21
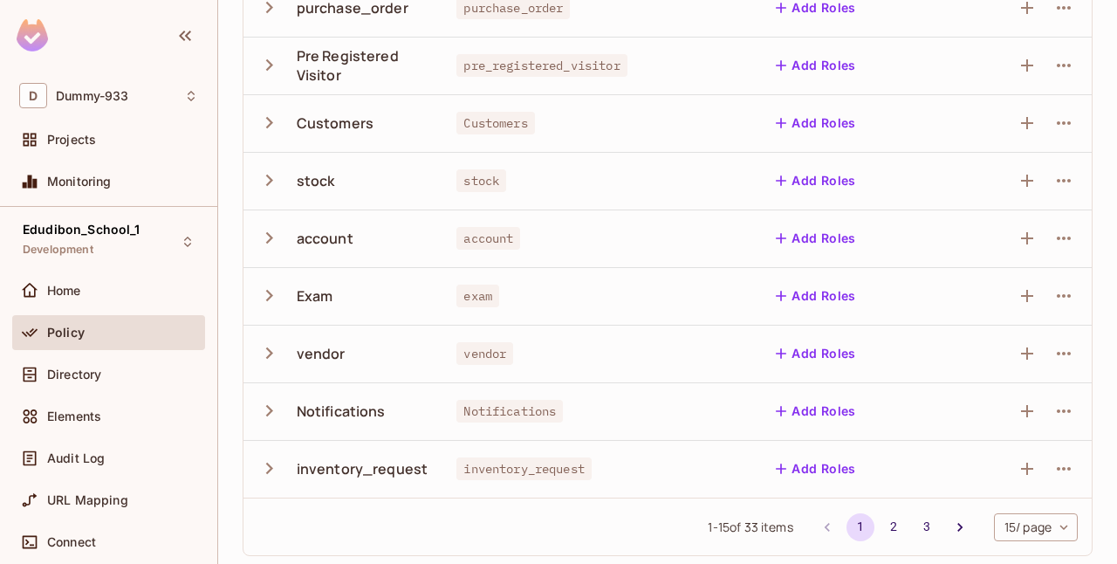
scroll to position [583, 0]
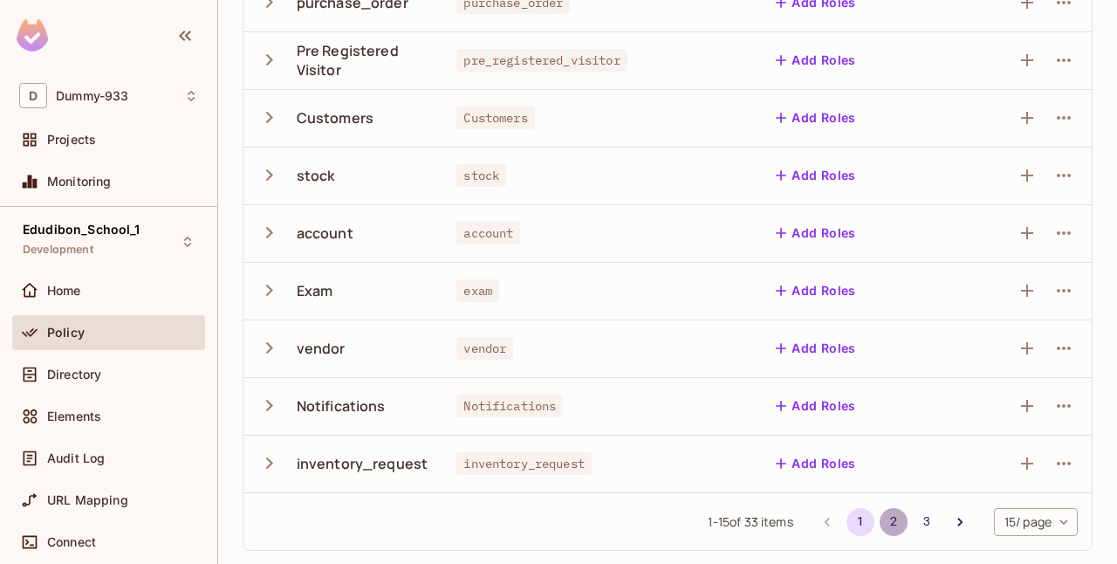
click at [885, 522] on button "2" at bounding box center [894, 522] width 28 height 28
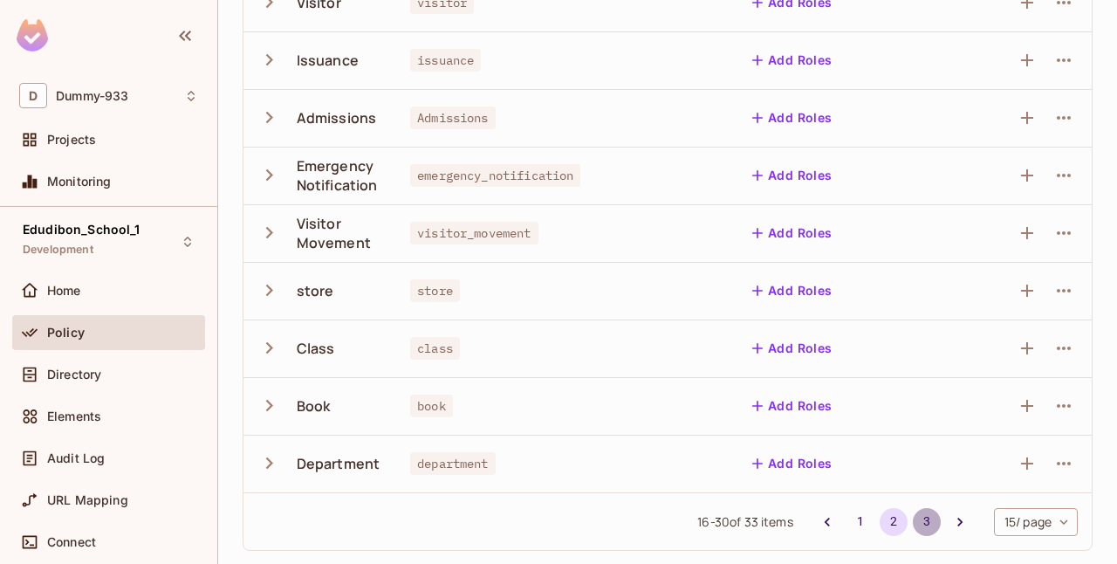
click at [913, 522] on button "3" at bounding box center [927, 522] width 28 height 28
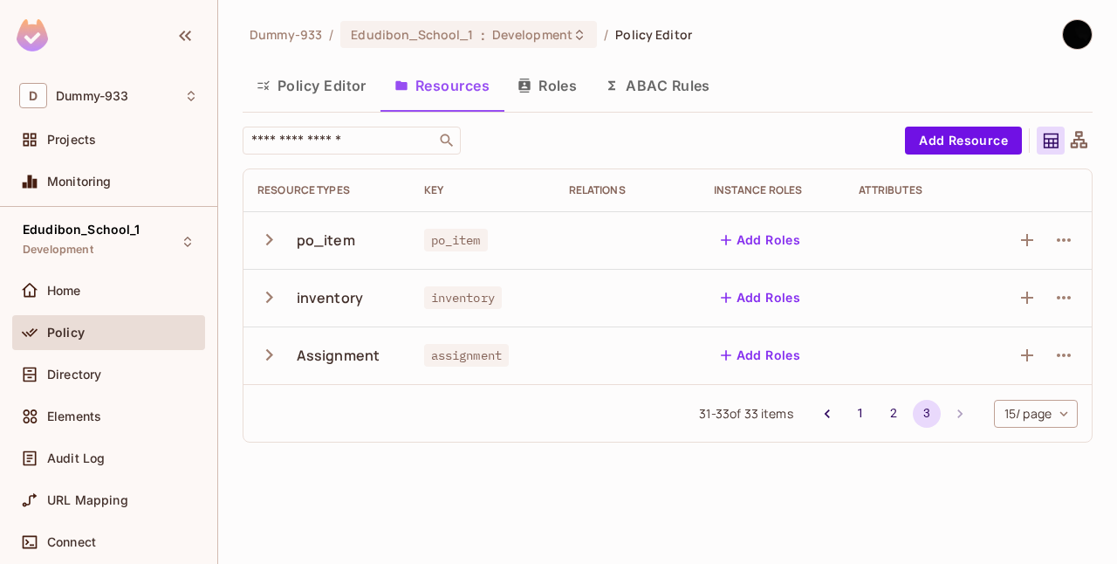
click at [952, 410] on li "pagination navigation" at bounding box center [960, 414] width 33 height 28
click at [485, 288] on span "inventory" at bounding box center [463, 297] width 78 height 23
click at [265, 299] on icon "button" at bounding box center [269, 297] width 24 height 24
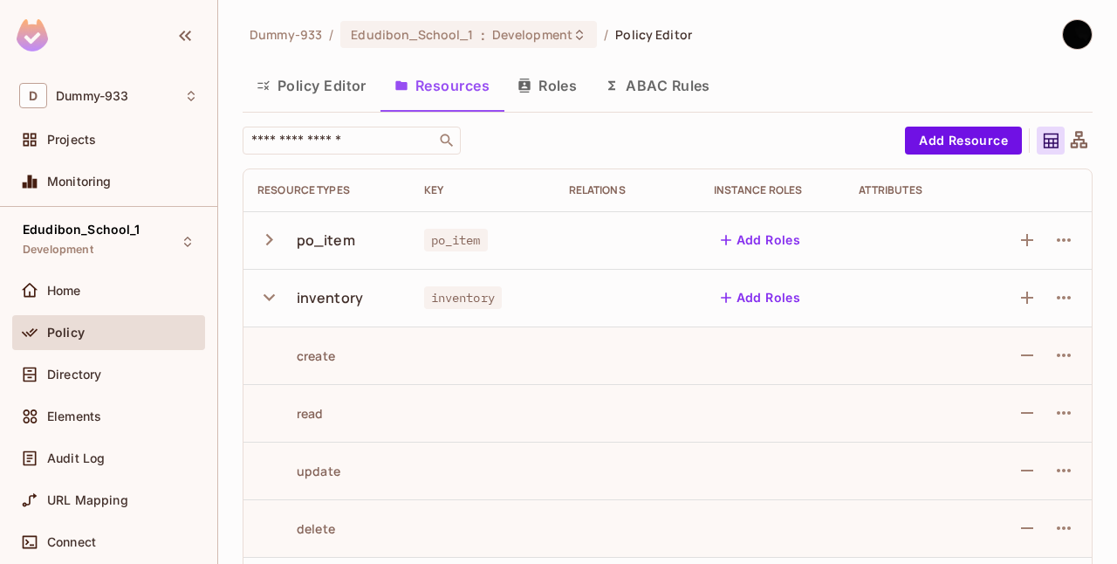
click at [261, 299] on icon "button" at bounding box center [269, 297] width 24 height 24
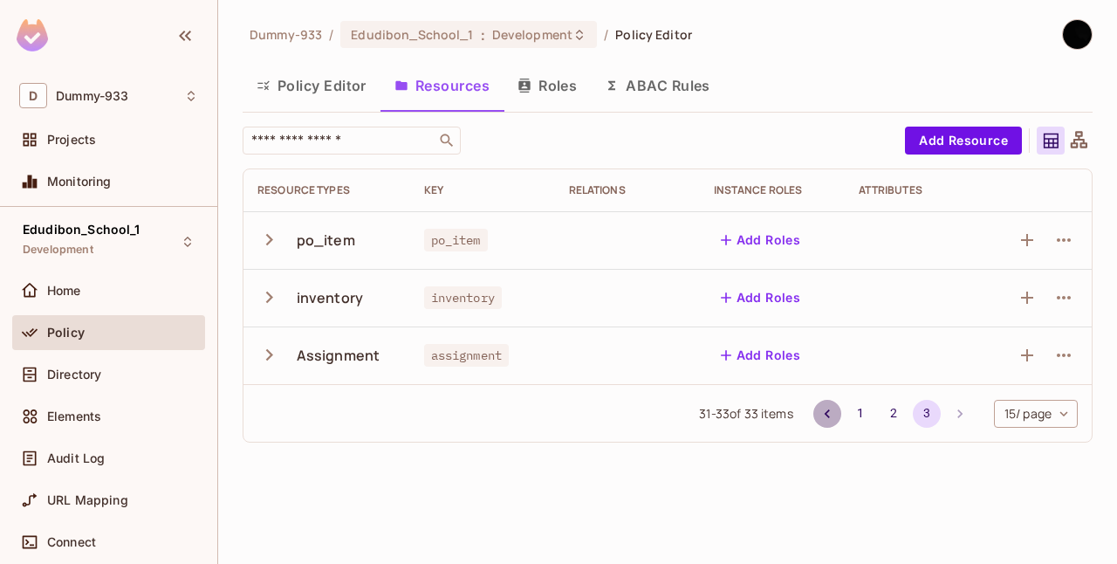
click at [823, 418] on icon "Go to previous page" at bounding box center [827, 413] width 17 height 17
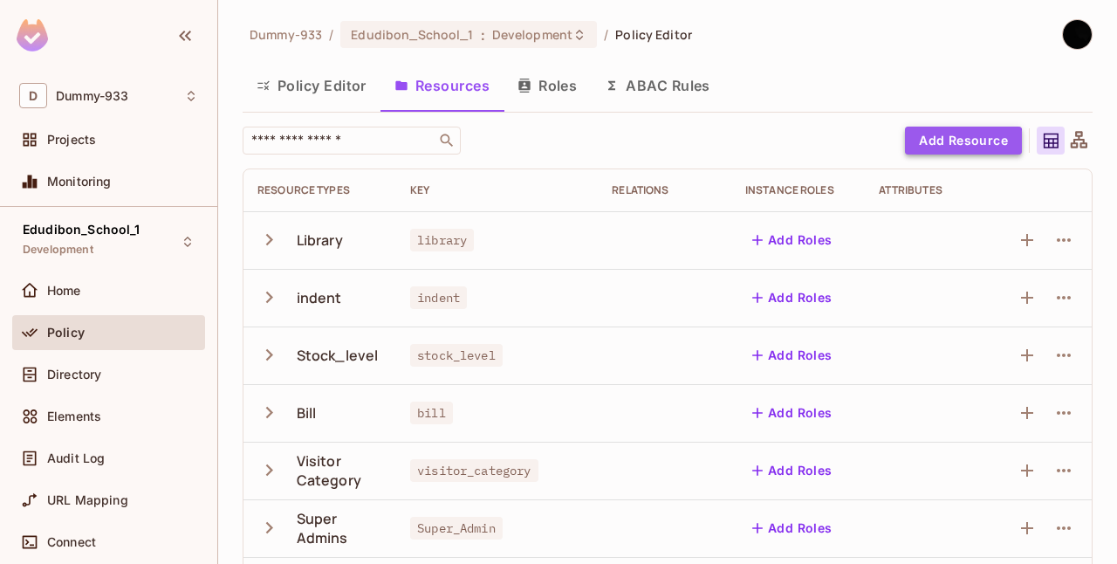
click at [944, 147] on button "Add Resource" at bounding box center [963, 141] width 117 height 28
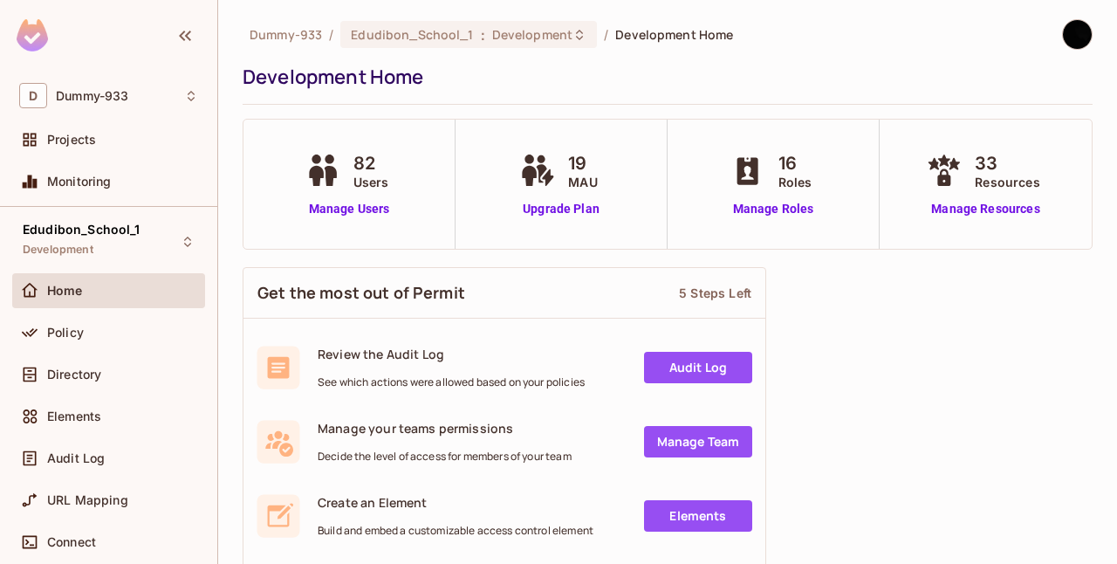
click at [103, 335] on div "Policy" at bounding box center [122, 333] width 151 height 14
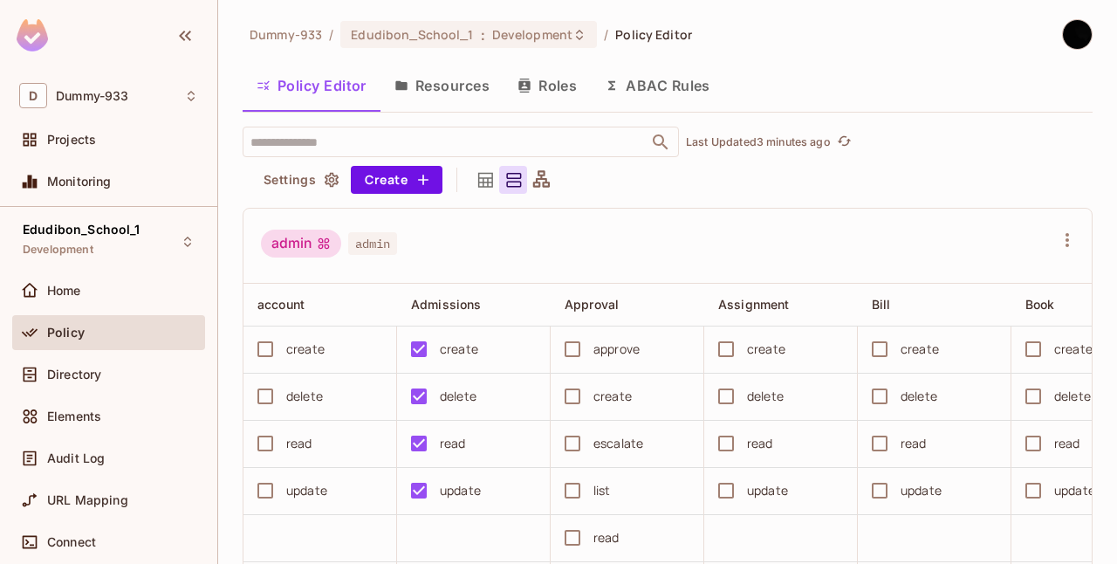
click at [461, 91] on button "Resources" at bounding box center [442, 86] width 123 height 44
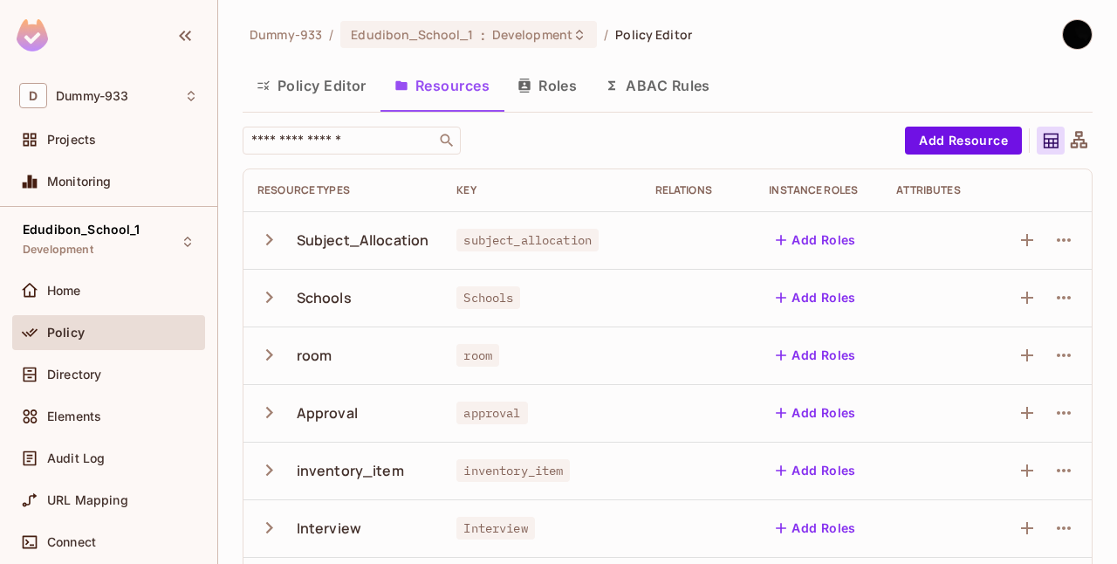
click at [280, 358] on button "button" at bounding box center [272, 355] width 31 height 38
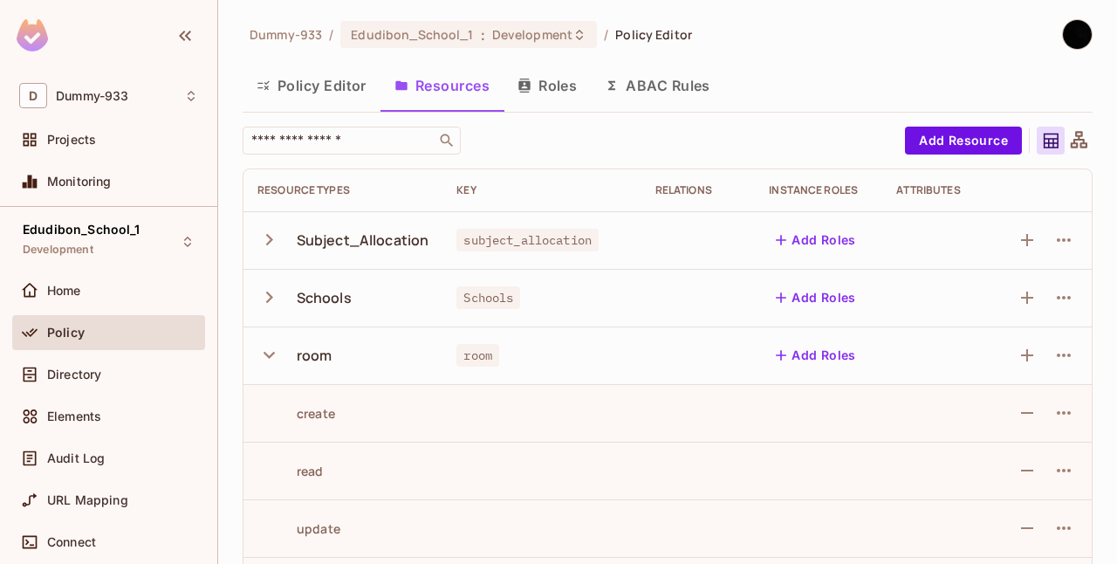
click at [280, 358] on button "button" at bounding box center [272, 355] width 31 height 38
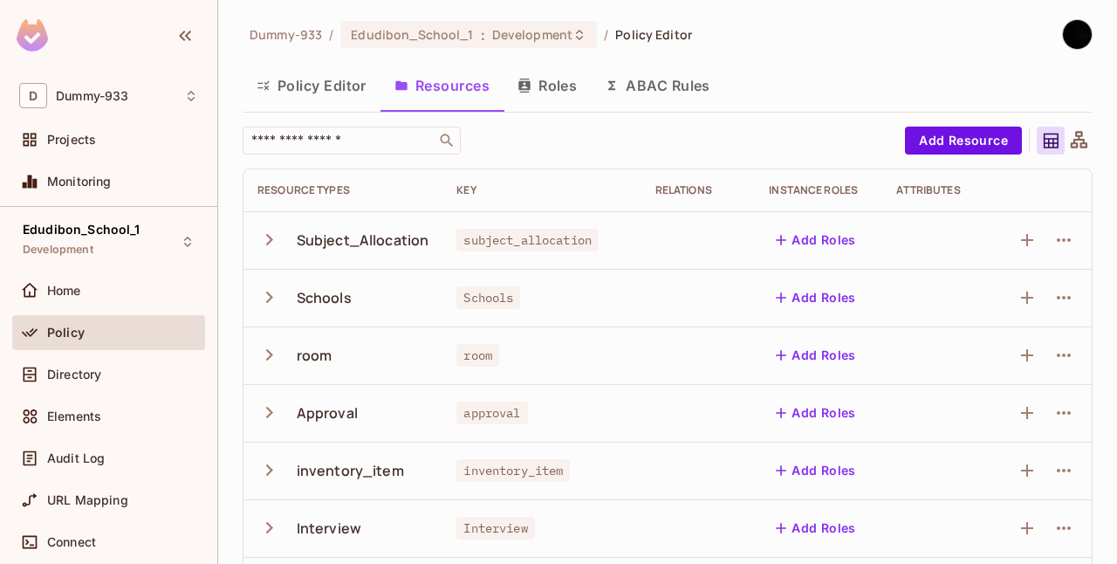
click at [148, 328] on div "Policy" at bounding box center [122, 333] width 151 height 14
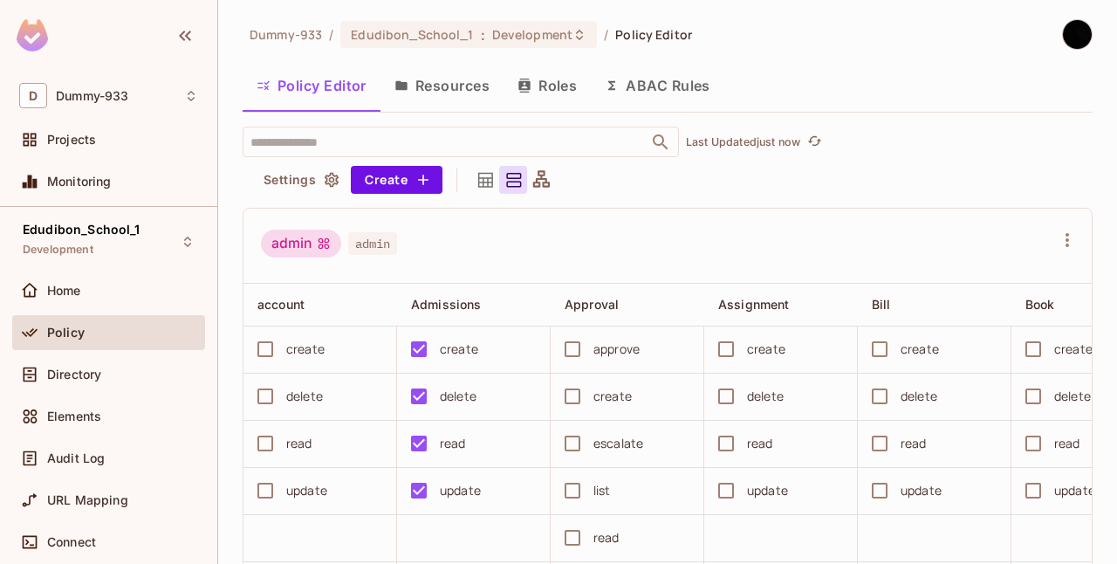
click at [470, 91] on button "Resources" at bounding box center [442, 86] width 123 height 44
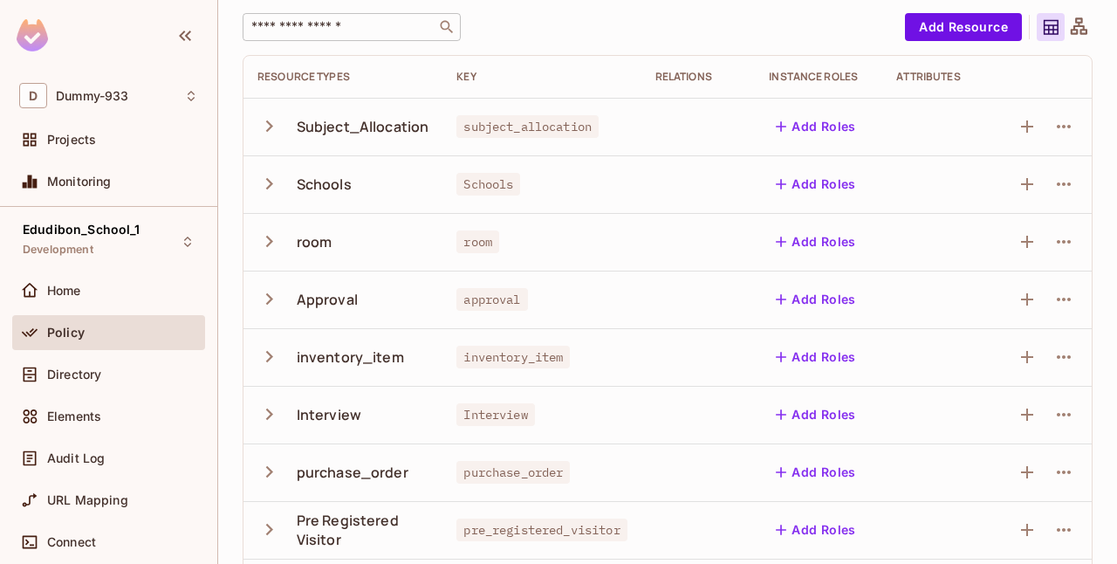
scroll to position [120, 0]
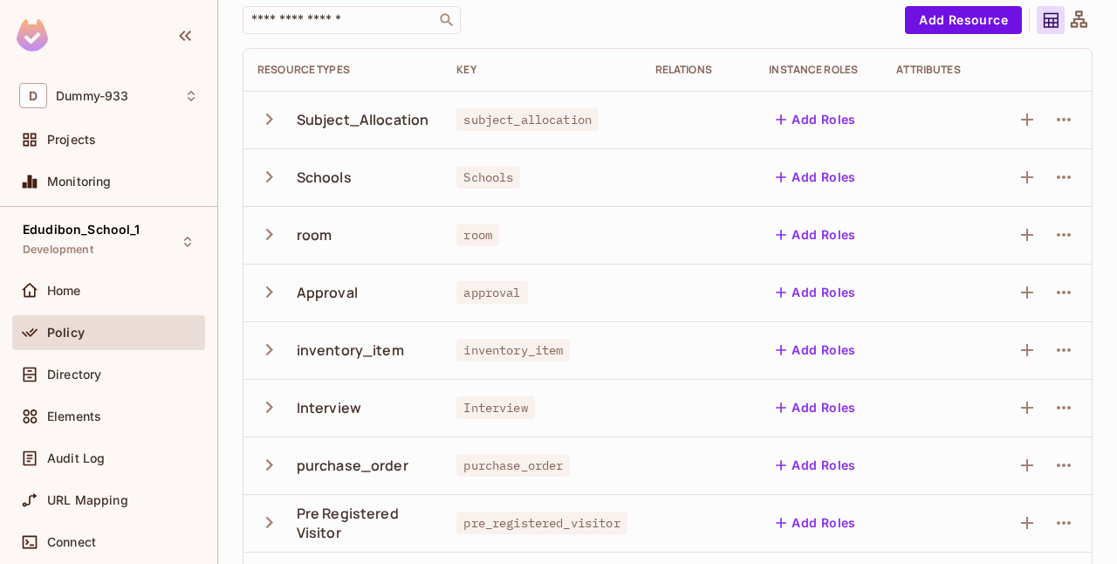
click at [271, 175] on icon "button" at bounding box center [269, 176] width 7 height 11
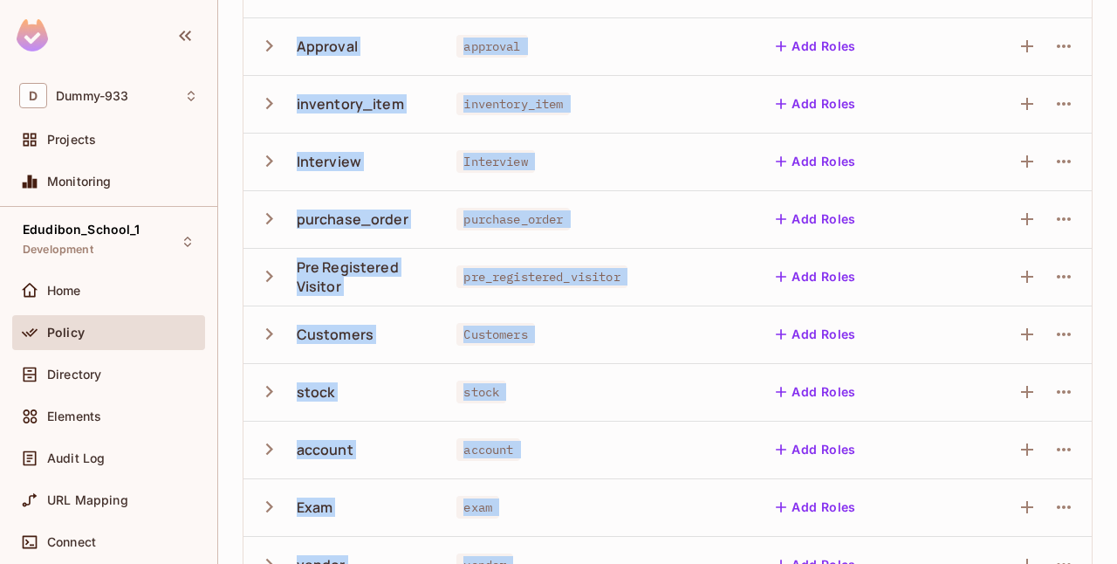
scroll to position [813, 0]
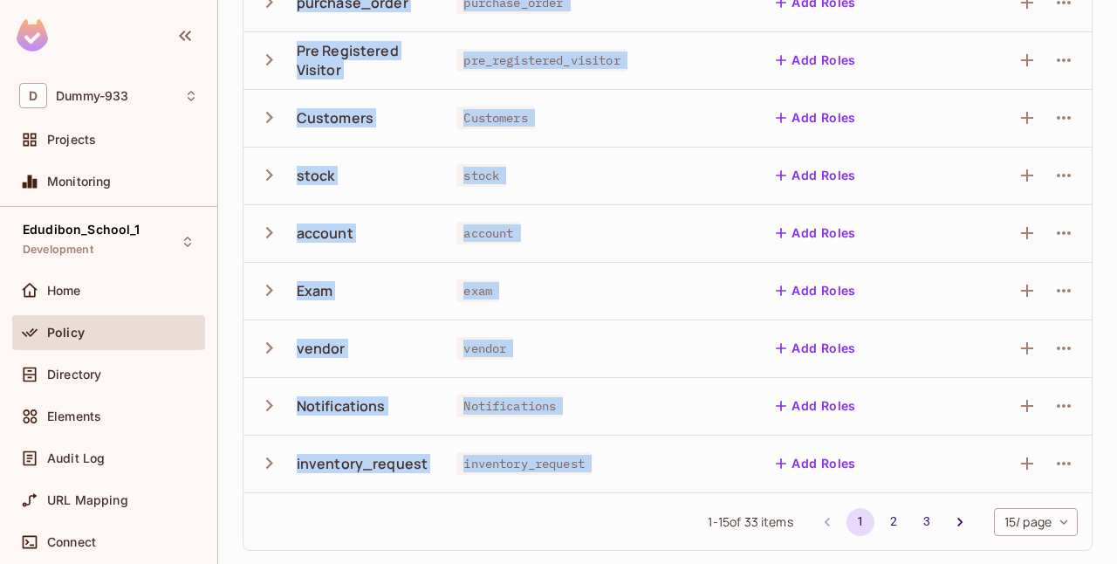
drag, startPoint x: 244, startPoint y: 20, endPoint x: 328, endPoint y: 605, distance: 590.8
click at [328, 563] on html "D Dummy-933 Projects Monitoring Edudibon_School_1 Development Home Policy Direc…" at bounding box center [558, 282] width 1117 height 564
copy div "Dummy-933 / Edudibon_School_1 : Development / Policy Editor Policy Editor Resou…"
click at [665, 264] on td at bounding box center [699, 291] width 114 height 58
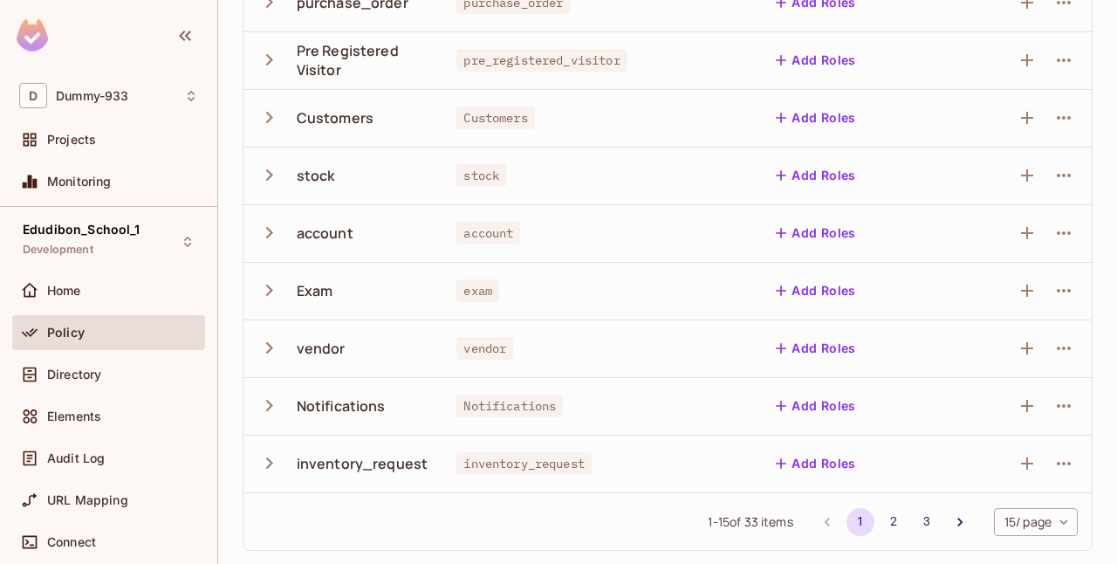
scroll to position [0, 0]
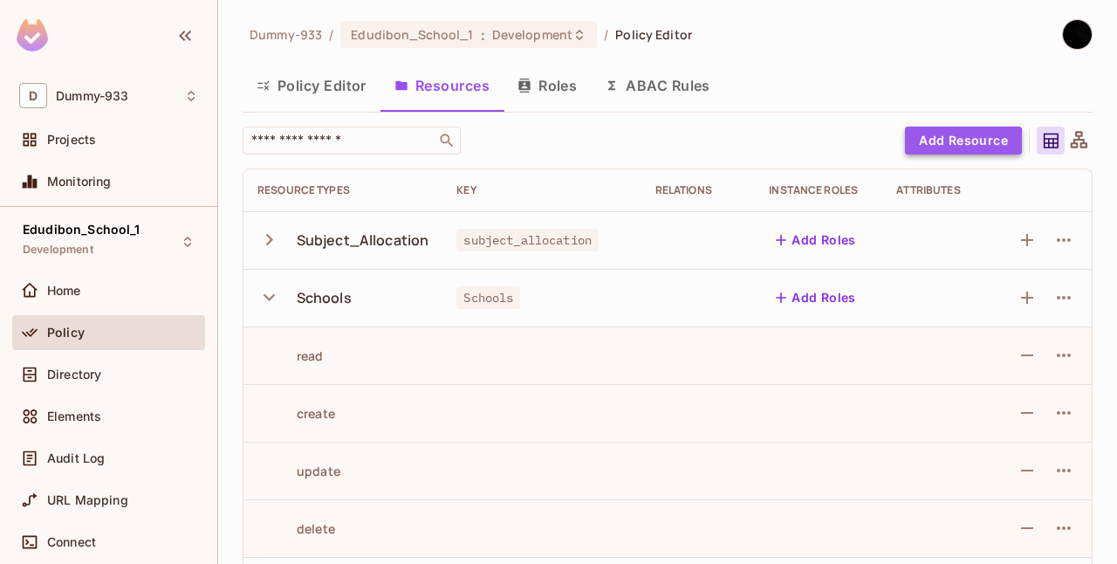
click at [915, 146] on button "Add Resource" at bounding box center [963, 141] width 117 height 28
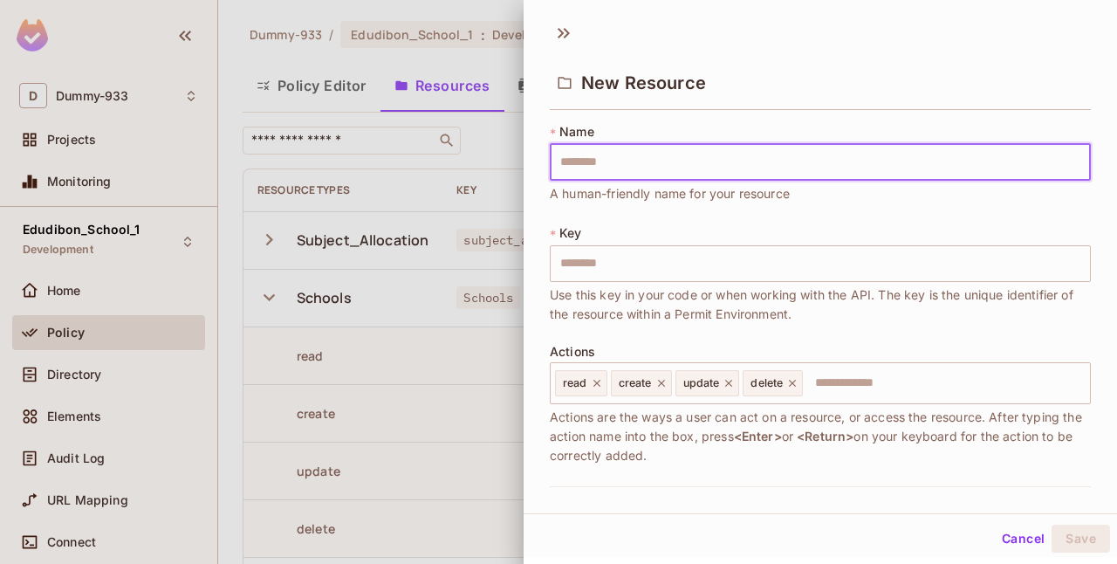
click at [614, 170] on input "text" at bounding box center [820, 162] width 541 height 37
type input "**********"
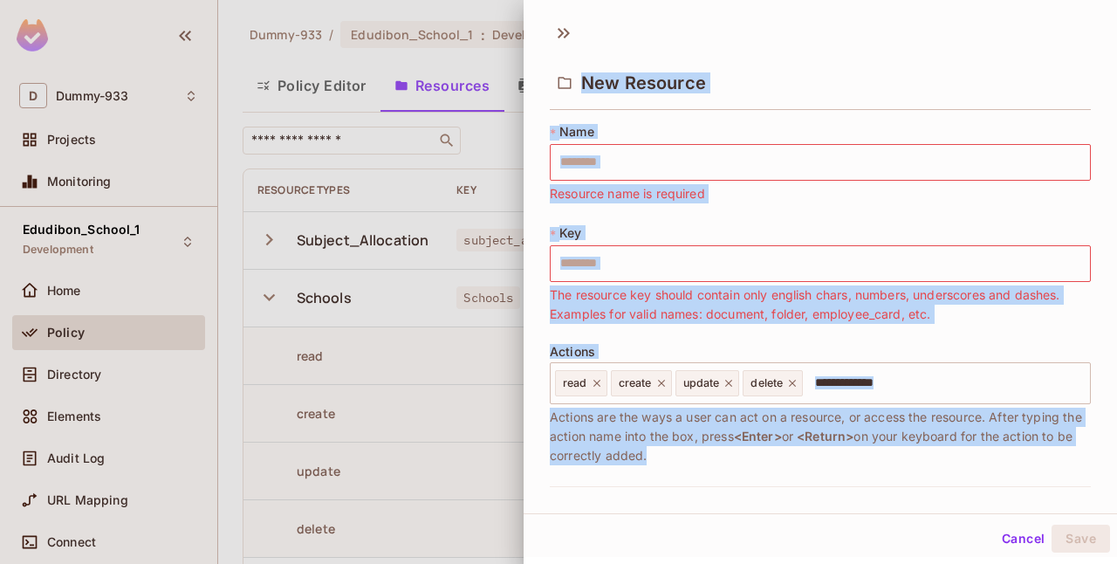
drag, startPoint x: 553, startPoint y: 77, endPoint x: 717, endPoint y: 466, distance: 422.5
click at [717, 466] on div "New Resource * Name ​ Resource name is required * Key ​ The resource key should…" at bounding box center [821, 262] width 594 height 501
copy div "New Resource * Name ​ Resource name is required * Key ​ The resource key should…"
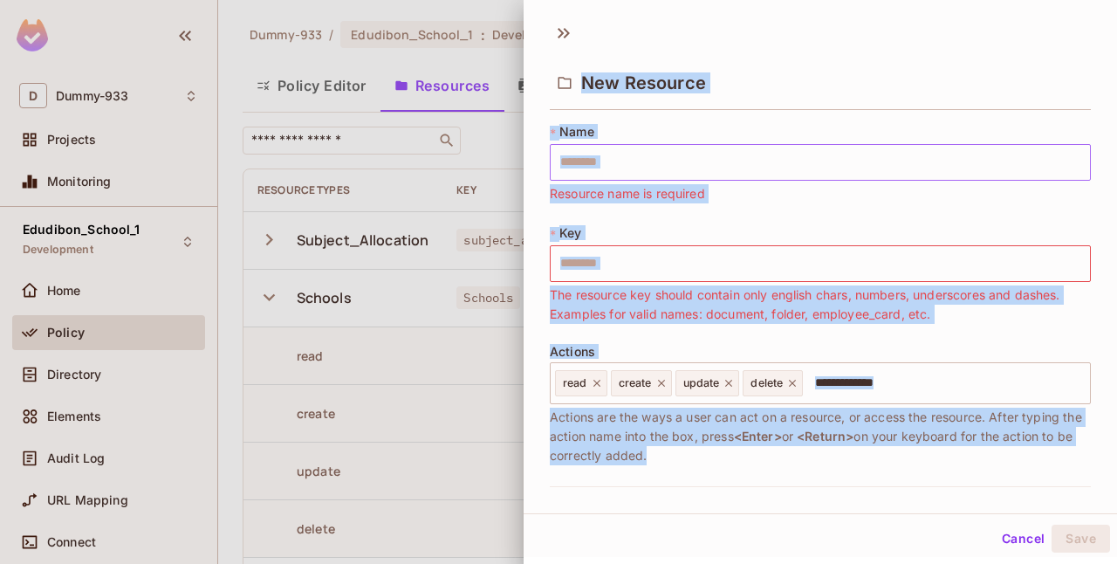
click at [681, 163] on input "text" at bounding box center [807, 162] width 514 height 37
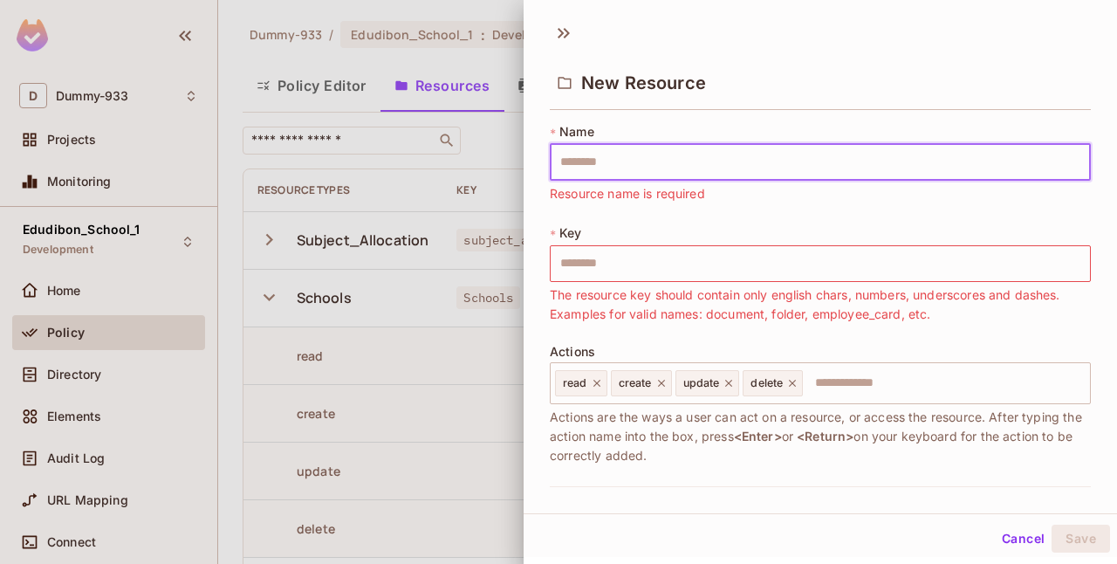
paste input "*****"
type input "*****"
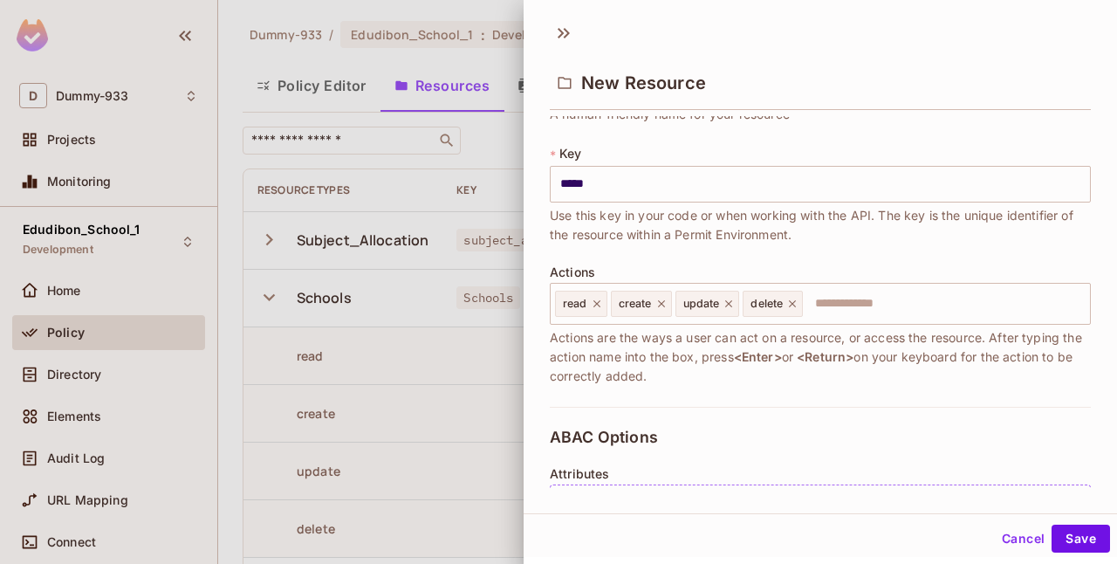
scroll to position [82, 0]
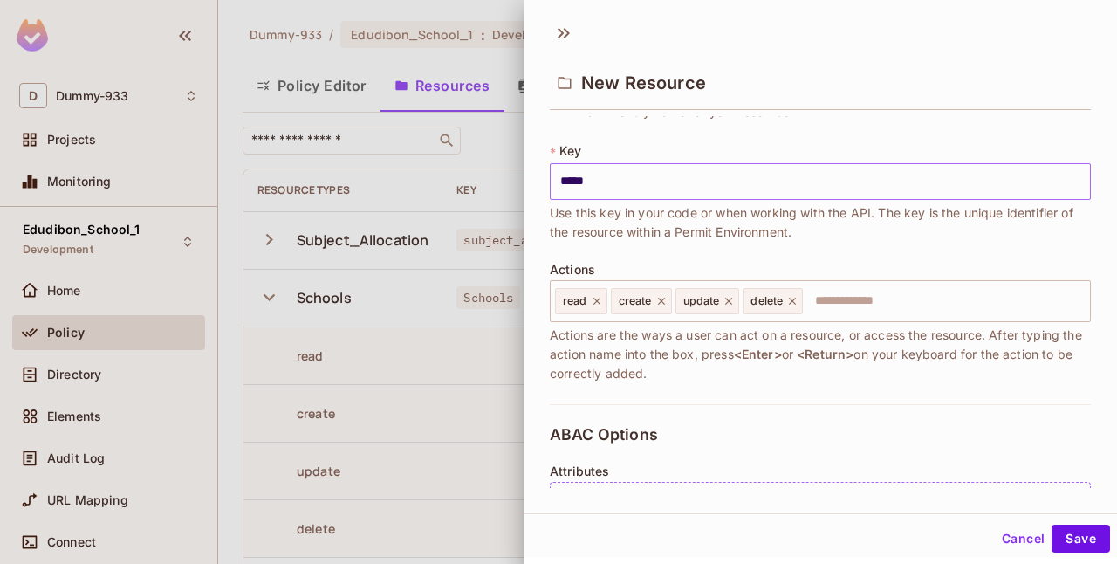
type input "*****"
click at [565, 182] on input "*****" at bounding box center [820, 181] width 541 height 37
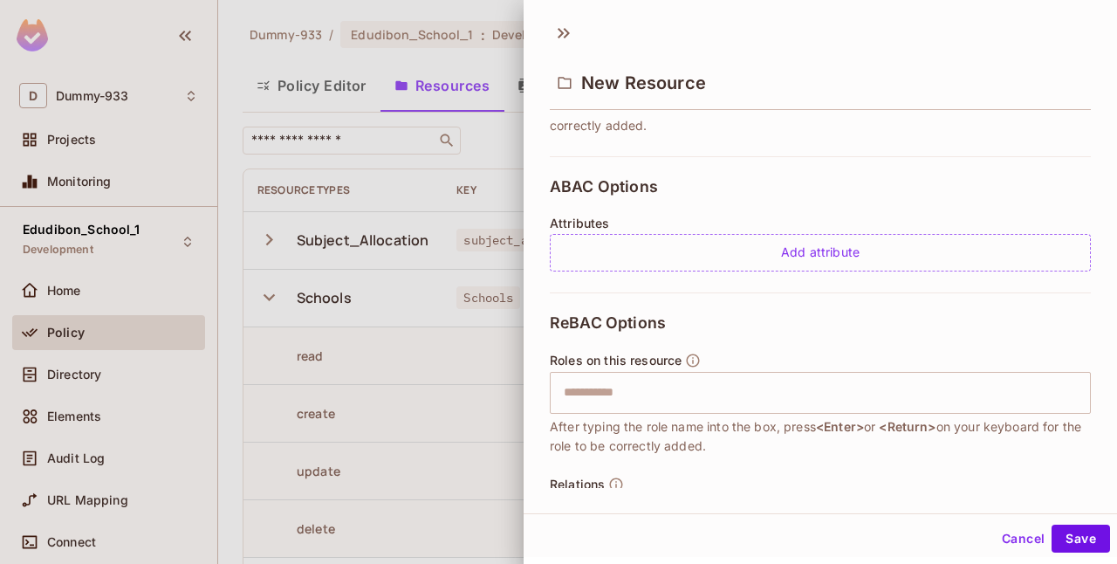
scroll to position [343, 0]
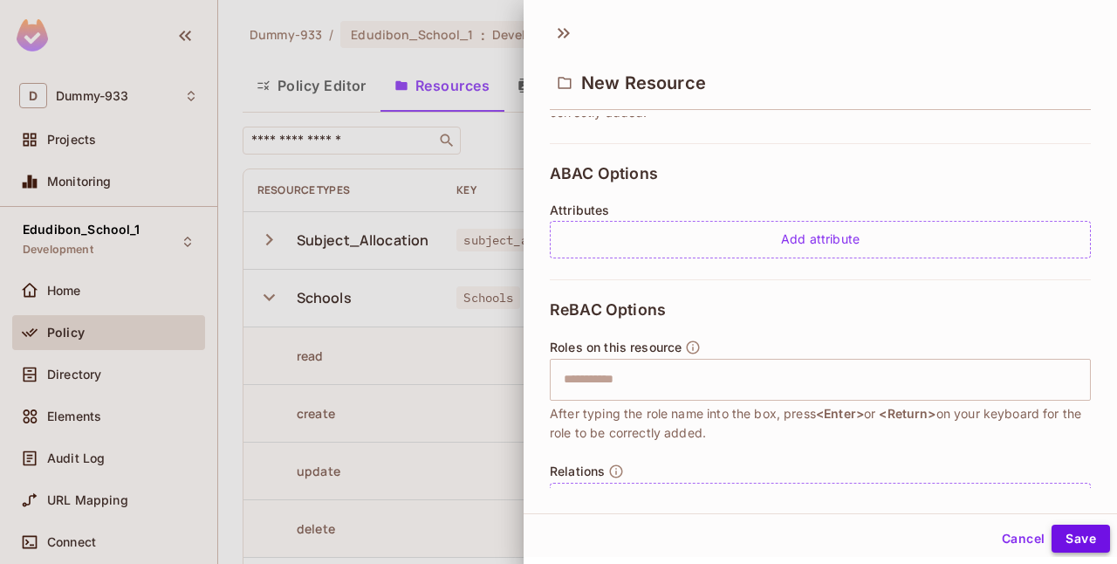
type input "*****"
click at [1060, 534] on button "Save" at bounding box center [1081, 539] width 58 height 28
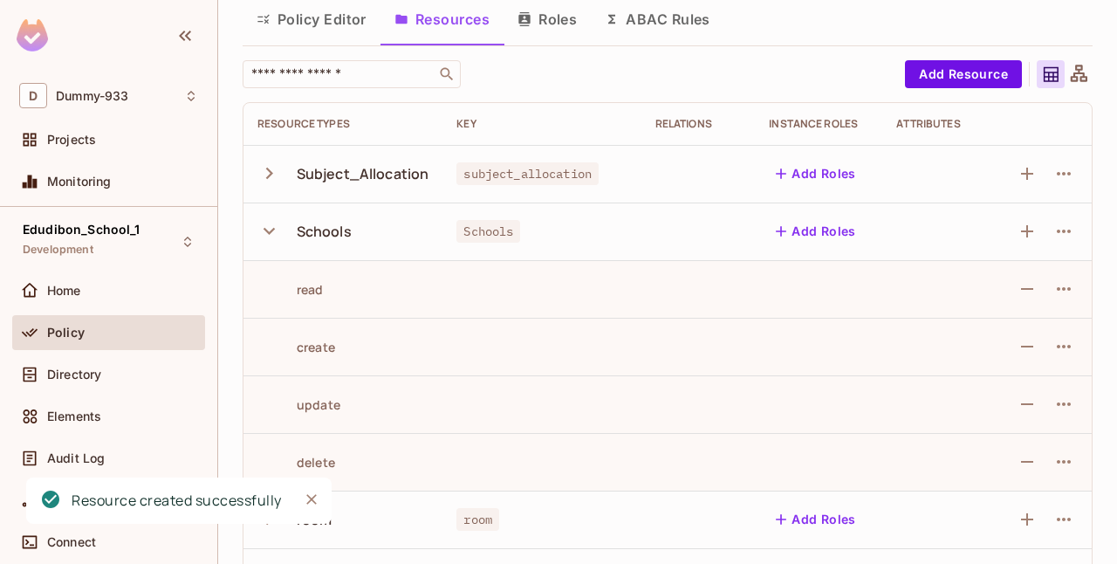
scroll to position [57, 0]
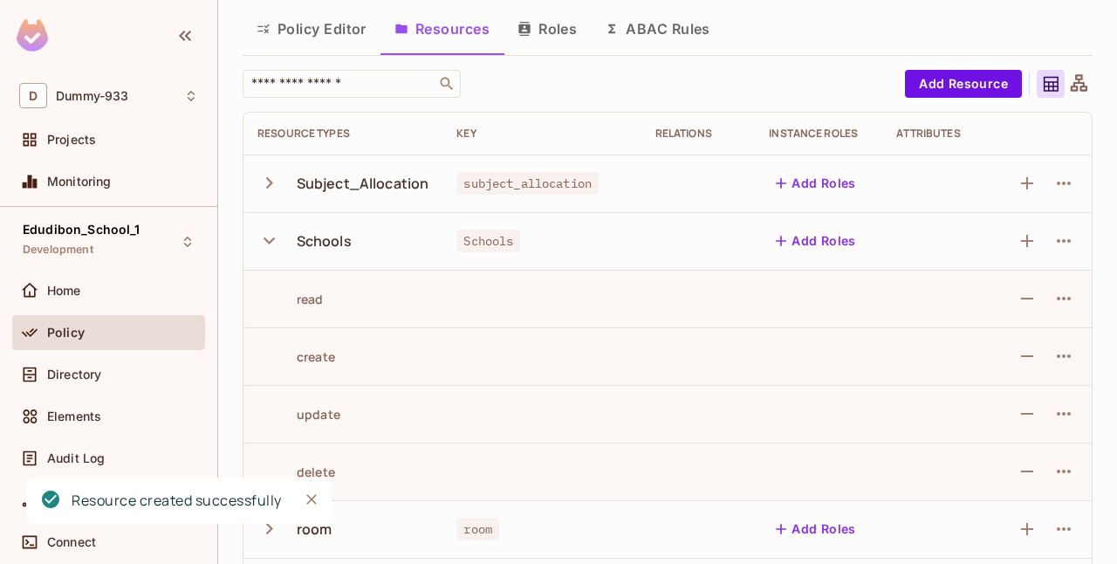
click at [266, 243] on icon "button" at bounding box center [269, 241] width 24 height 24
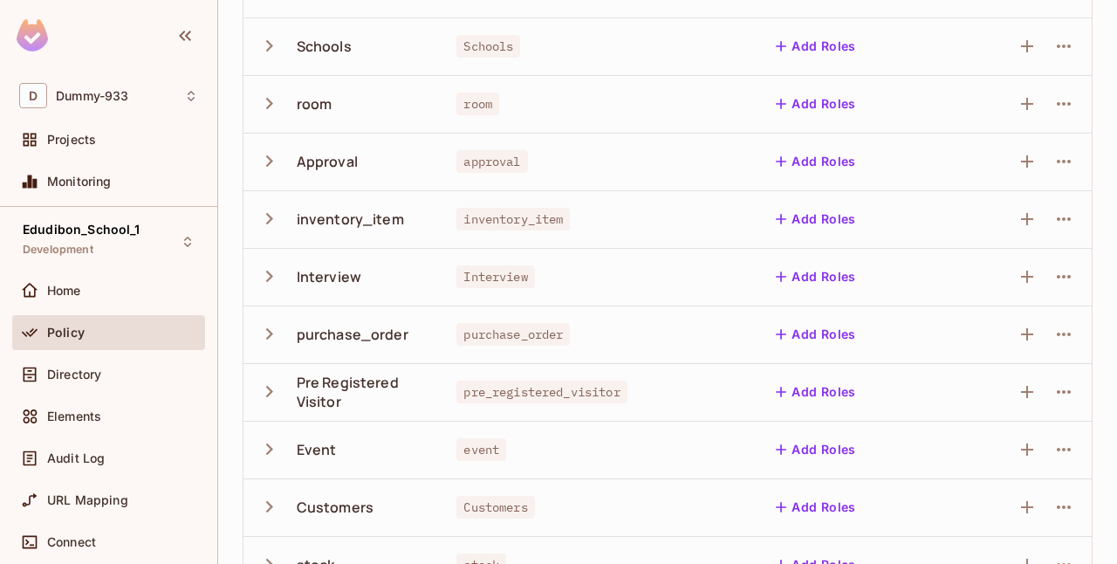
scroll to position [252, 0]
click at [672, 396] on td at bounding box center [699, 391] width 114 height 58
click at [607, 389] on span "pre_registered_visitor" at bounding box center [541, 391] width 170 height 23
click at [271, 394] on icon "button" at bounding box center [269, 391] width 24 height 24
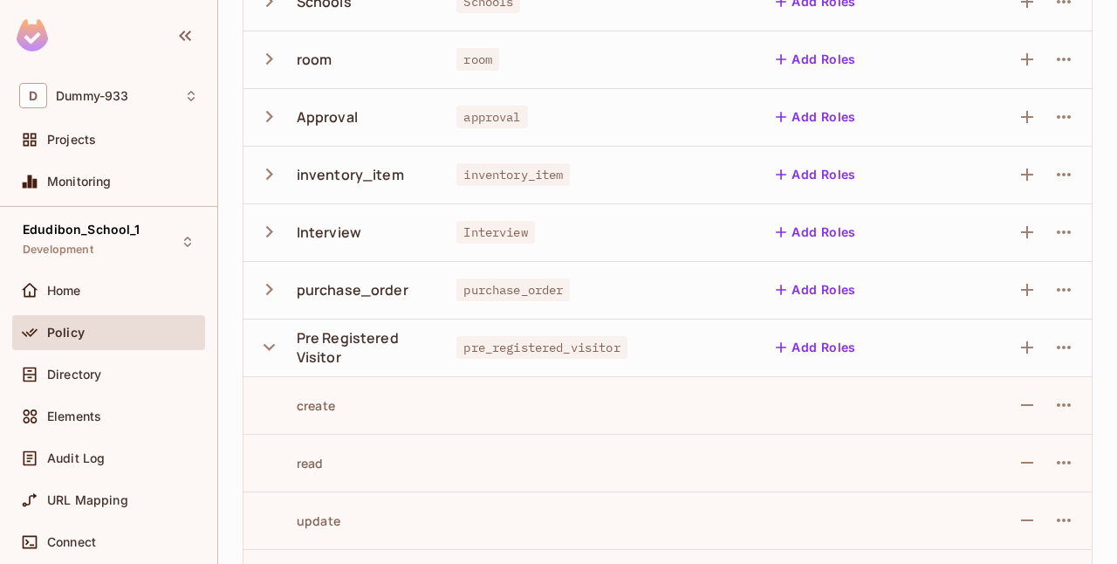
scroll to position [295, 0]
click at [271, 342] on icon "button" at bounding box center [269, 348] width 24 height 24
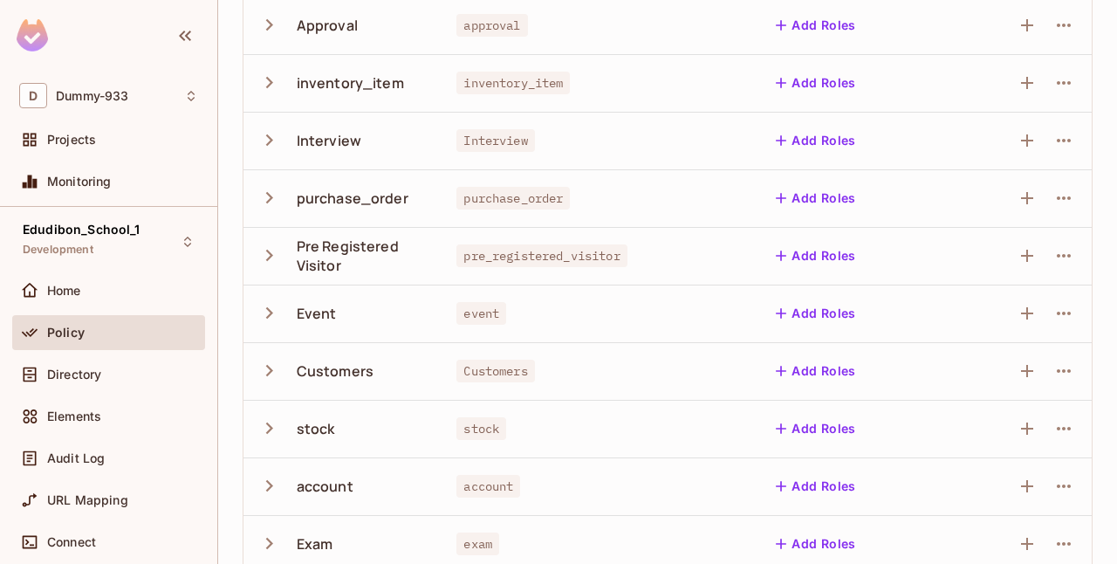
click at [595, 337] on td "event" at bounding box center [542, 314] width 198 height 58
click at [294, 317] on div "Event" at bounding box center [342, 313] width 171 height 37
click at [272, 307] on icon "button" at bounding box center [269, 313] width 24 height 24
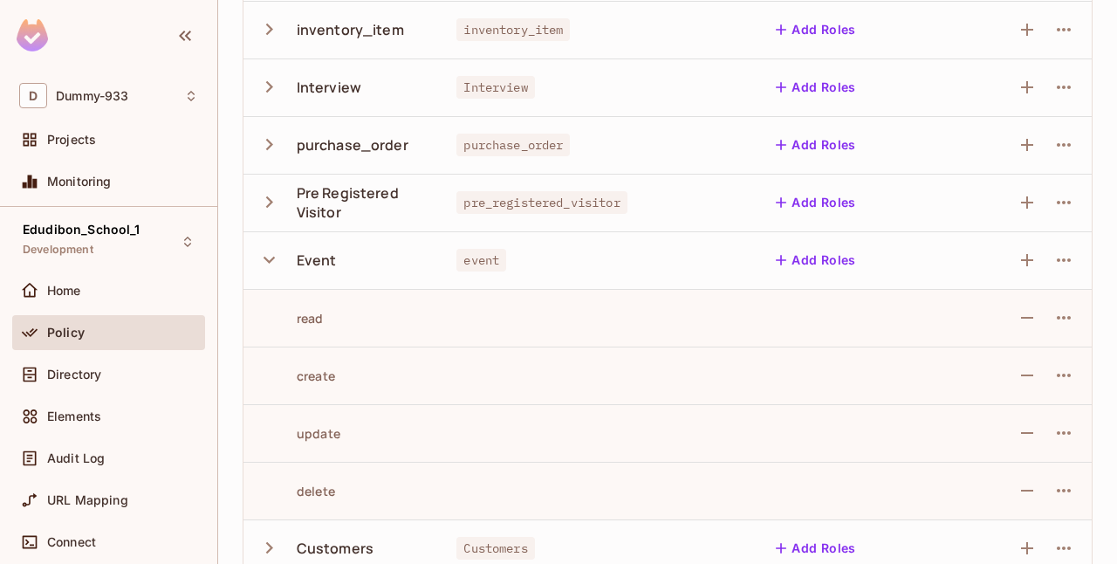
scroll to position [443, 0]
click at [267, 255] on icon "button" at bounding box center [269, 258] width 24 height 24
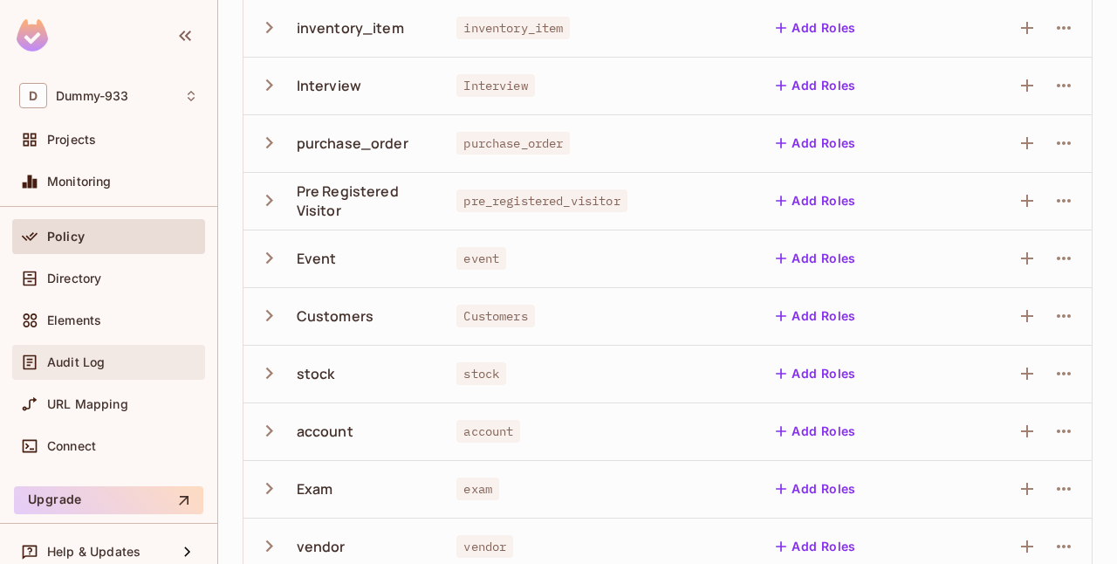
scroll to position [99, 0]
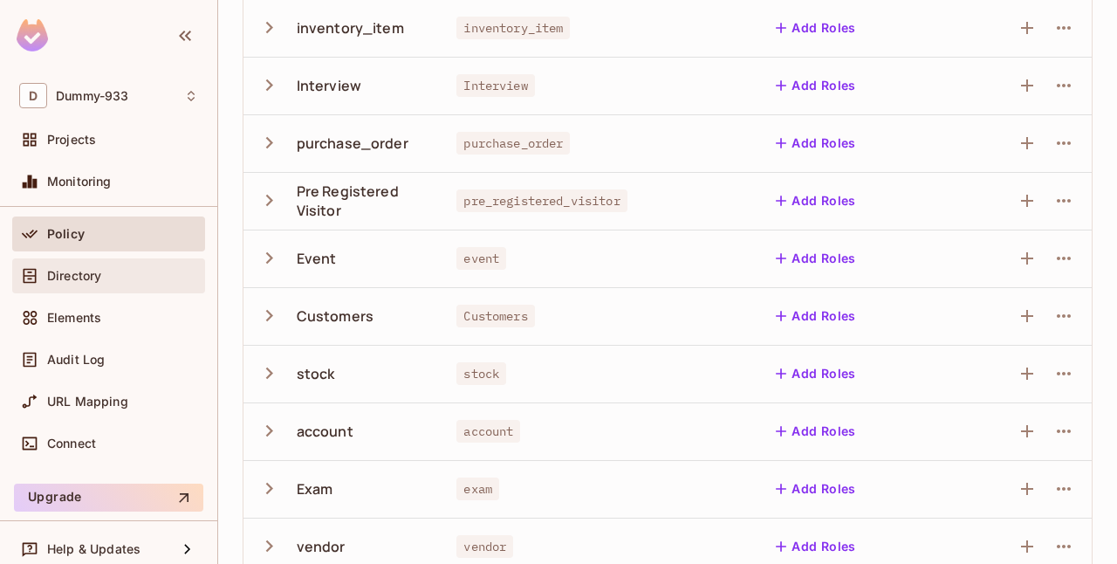
click at [113, 288] on div "Directory" at bounding box center [108, 275] width 193 height 35
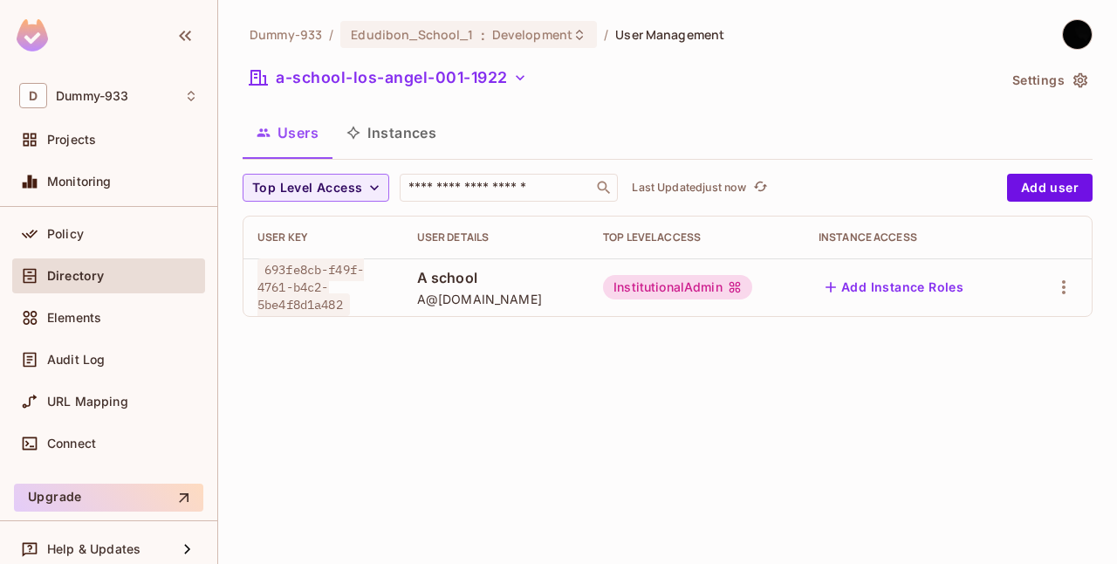
click at [402, 143] on button "Instances" at bounding box center [392, 133] width 118 height 44
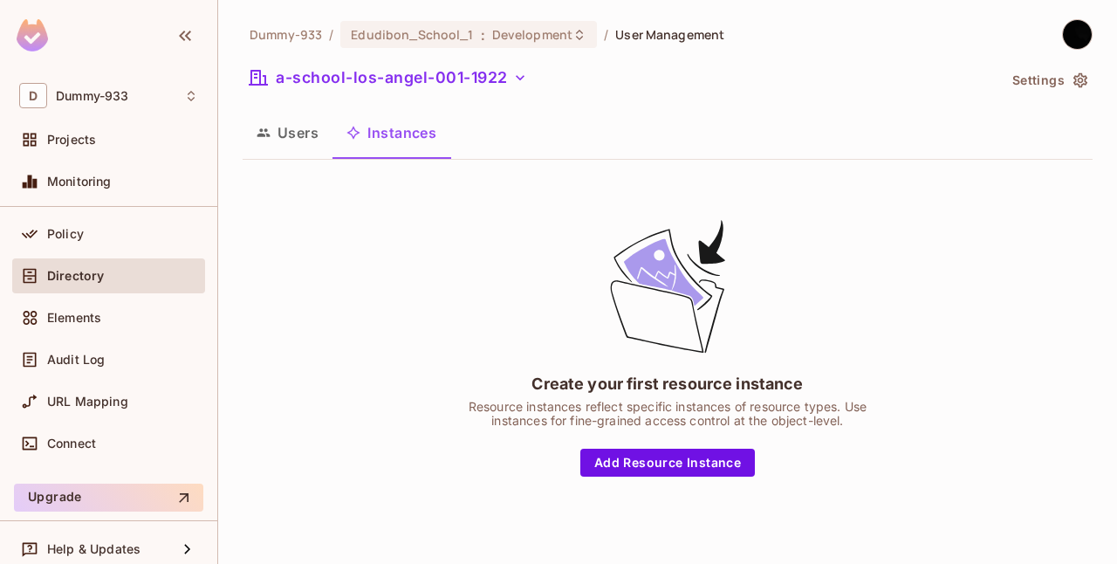
click at [286, 136] on button "Users" at bounding box center [288, 133] width 90 height 44
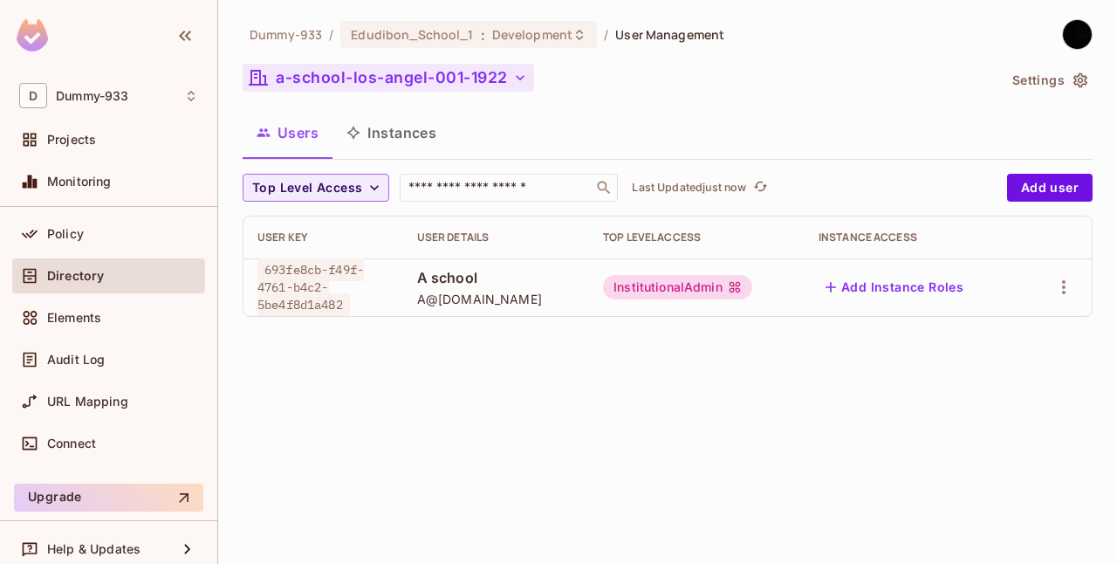
click at [491, 80] on button "a-school-los-angel-001-1922" at bounding box center [389, 78] width 292 height 28
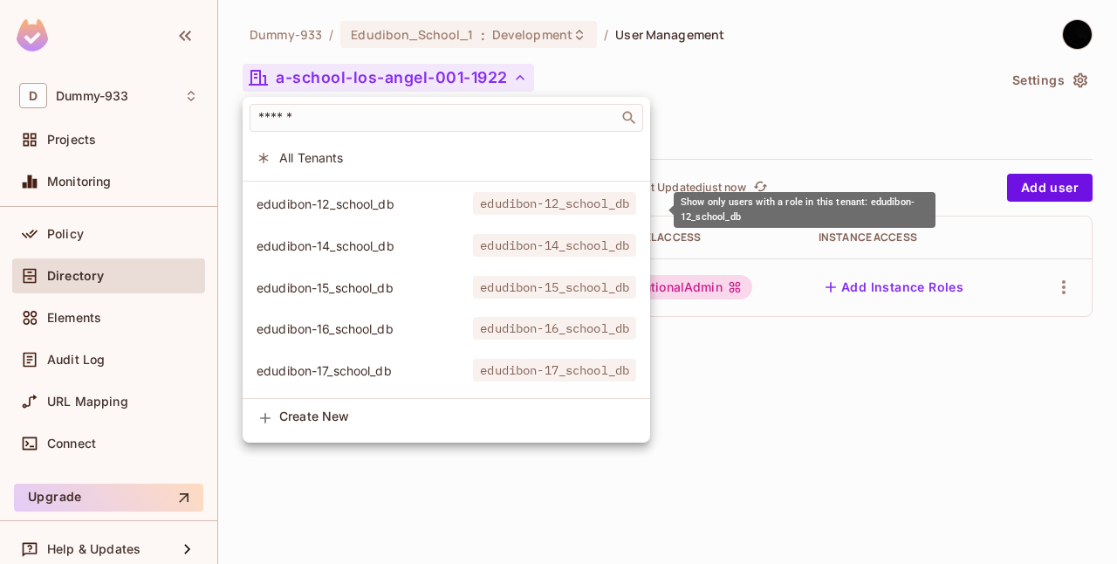
scroll to position [415, 0]
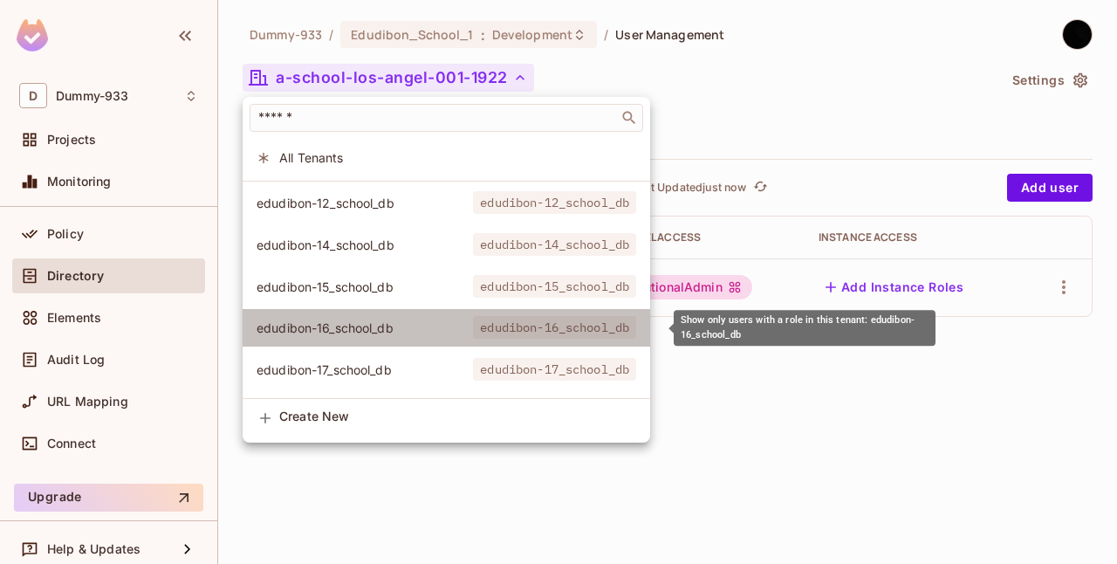
click at [417, 321] on span "edudibon-16_school_db" at bounding box center [365, 327] width 216 height 17
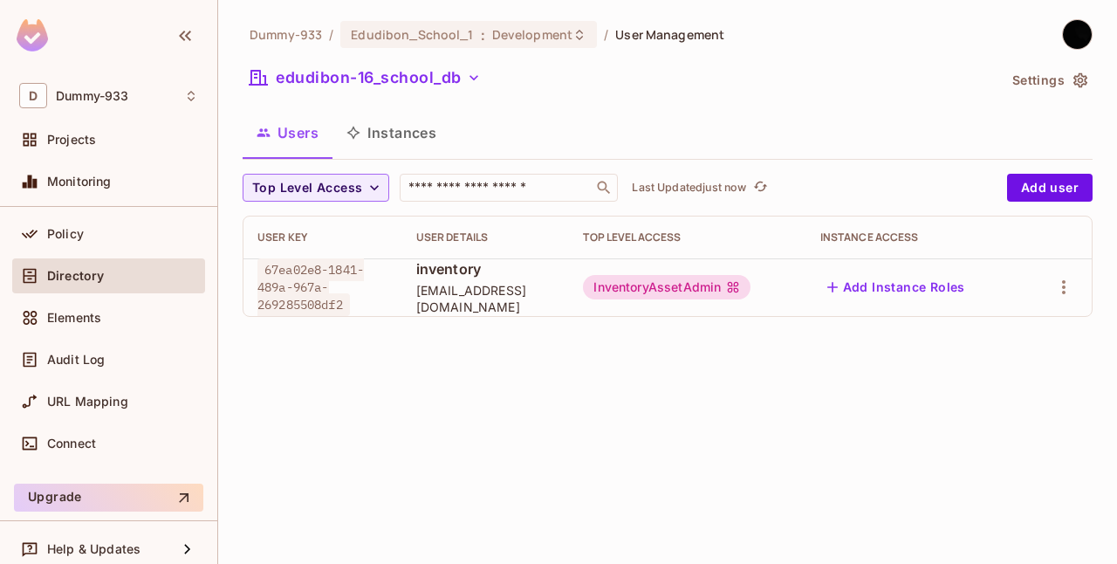
click at [420, 132] on button "Instances" at bounding box center [392, 133] width 118 height 44
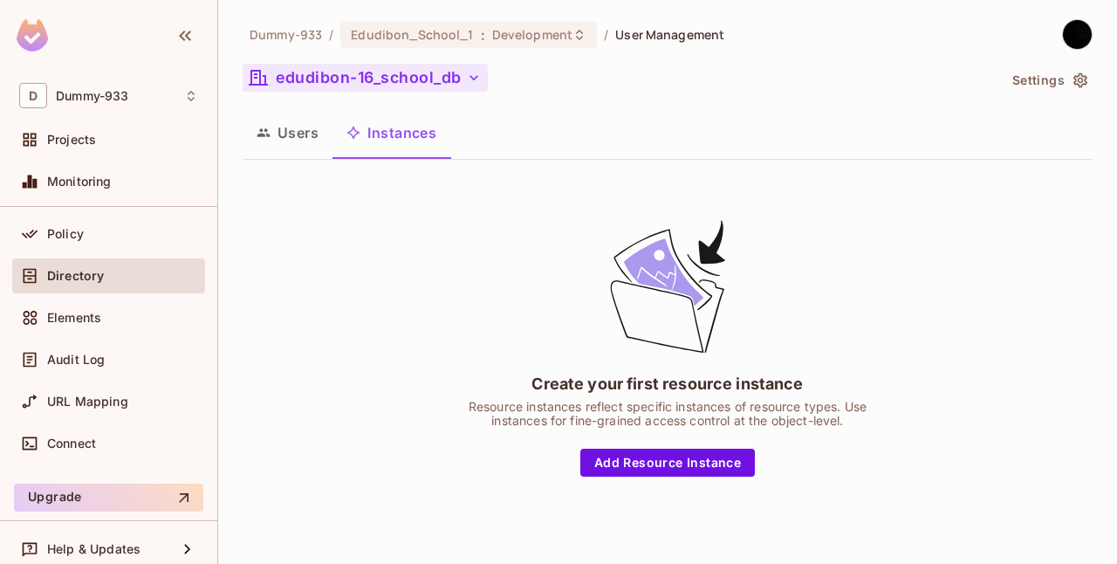
click at [372, 77] on button "edudibon-16_school_db" at bounding box center [365, 78] width 245 height 28
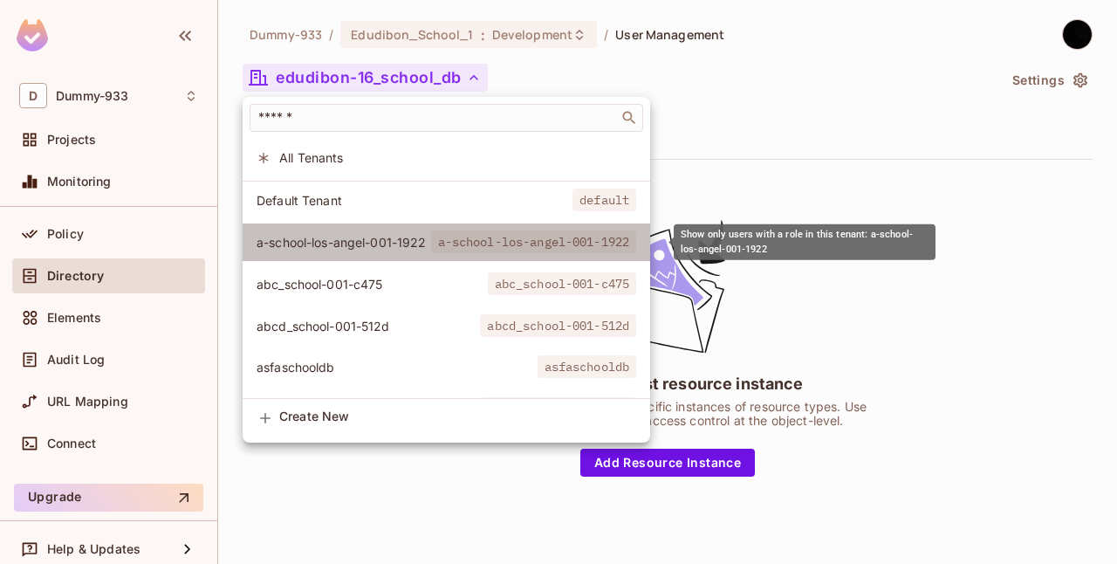
click at [341, 237] on span "a-school-los-angel-001-1922" at bounding box center [344, 242] width 175 height 17
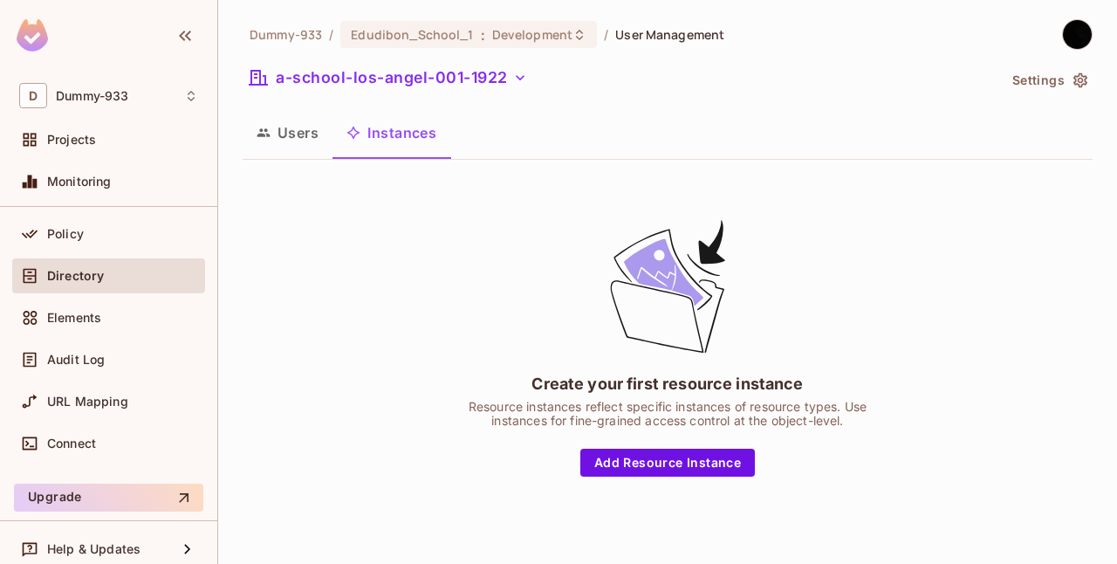
click at [264, 139] on icon "button" at bounding box center [264, 133] width 14 height 14
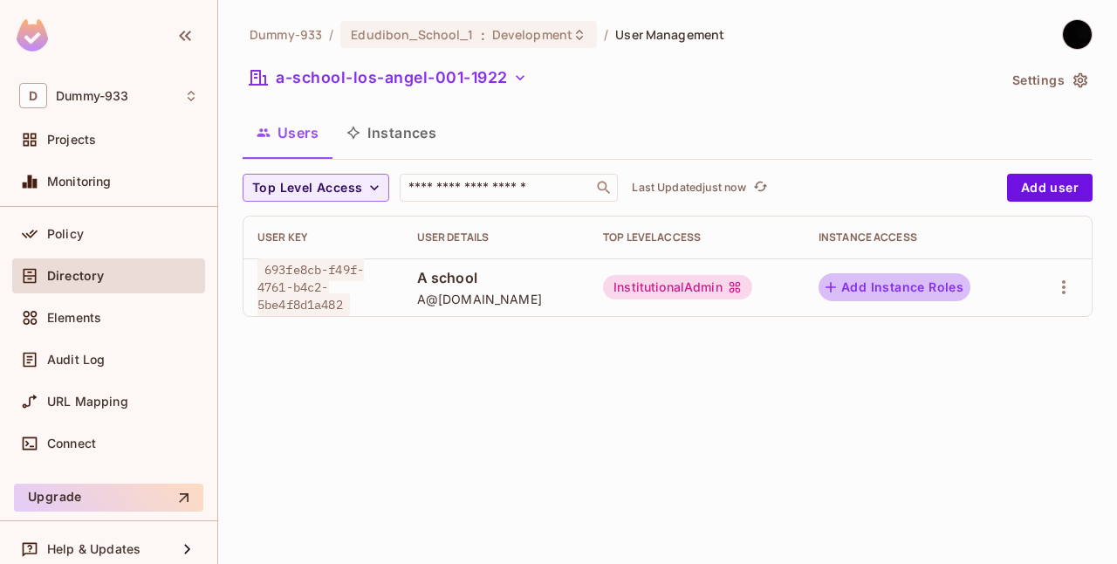
click at [923, 286] on button "Add Instance Roles" at bounding box center [895, 287] width 152 height 28
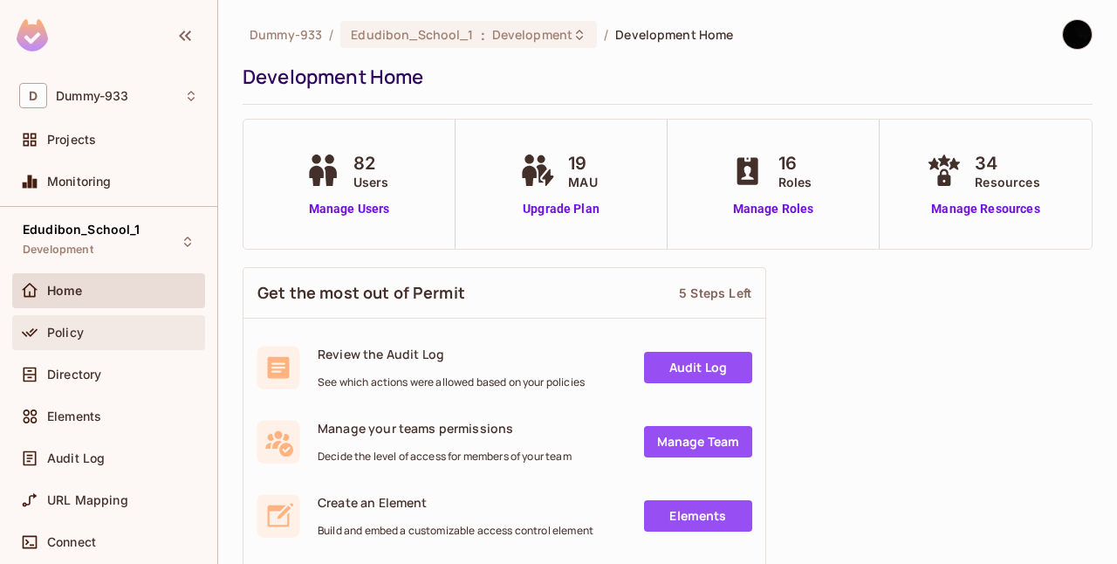
drag, startPoint x: 0, startPoint y: 0, endPoint x: 119, endPoint y: 340, distance: 360.5
click at [119, 340] on div "Policy" at bounding box center [108, 332] width 179 height 21
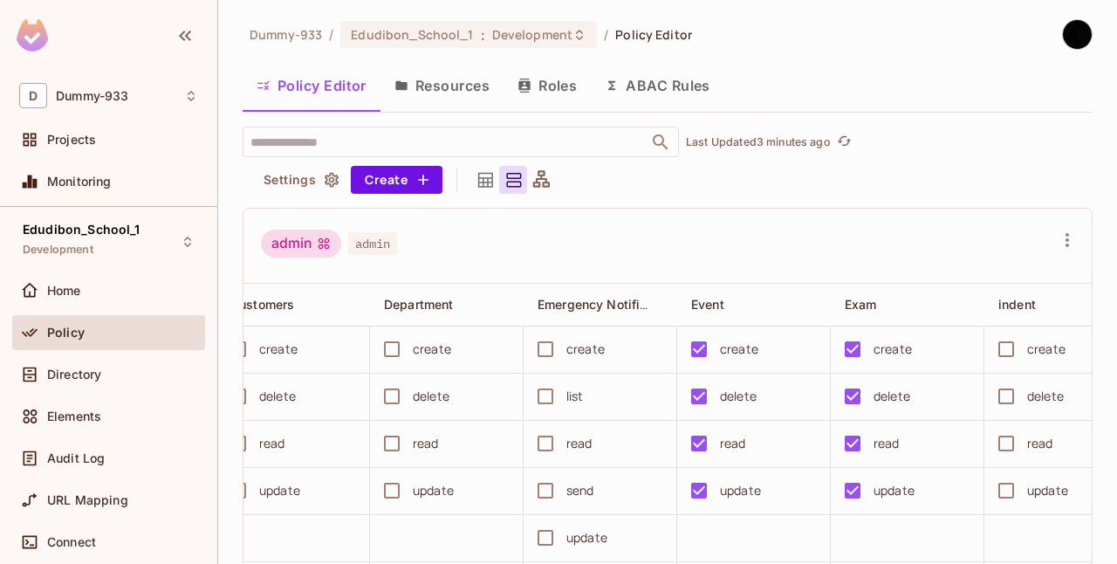
click at [460, 90] on button "Resources" at bounding box center [442, 86] width 123 height 44
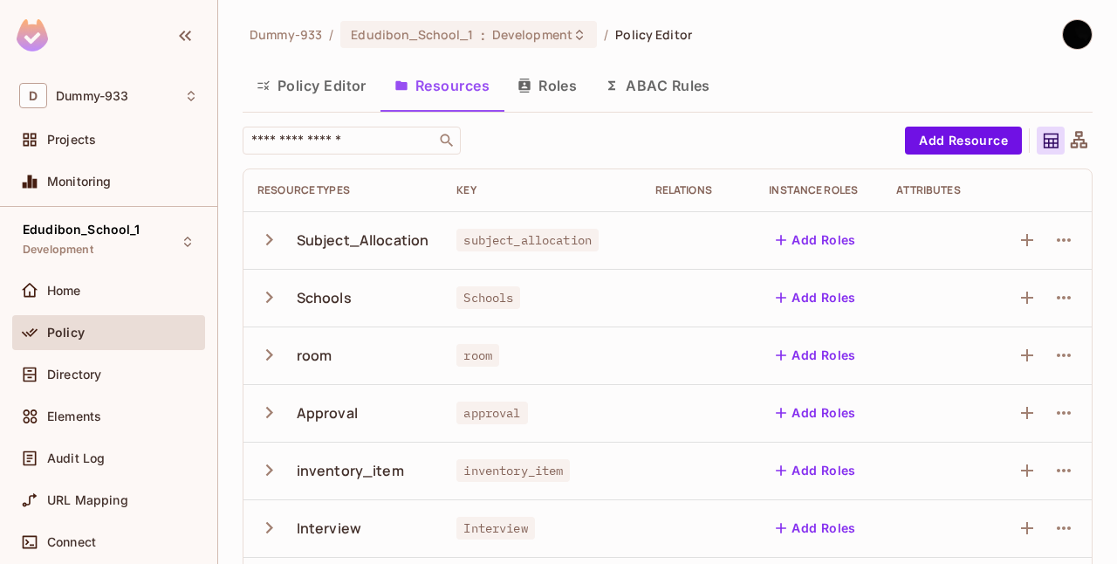
scroll to position [583, 0]
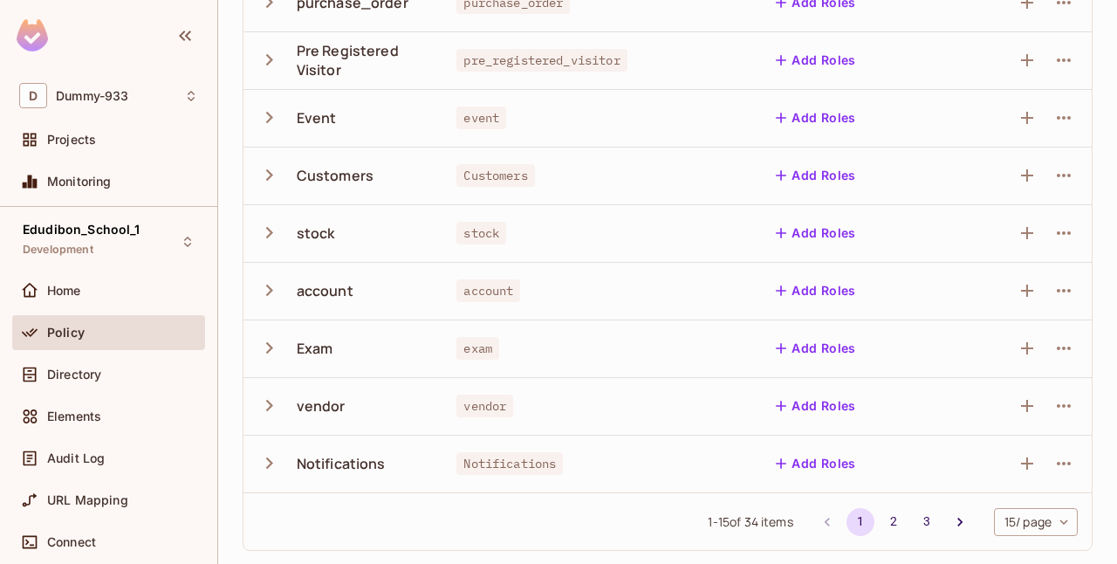
click at [271, 122] on icon "button" at bounding box center [269, 118] width 24 height 24
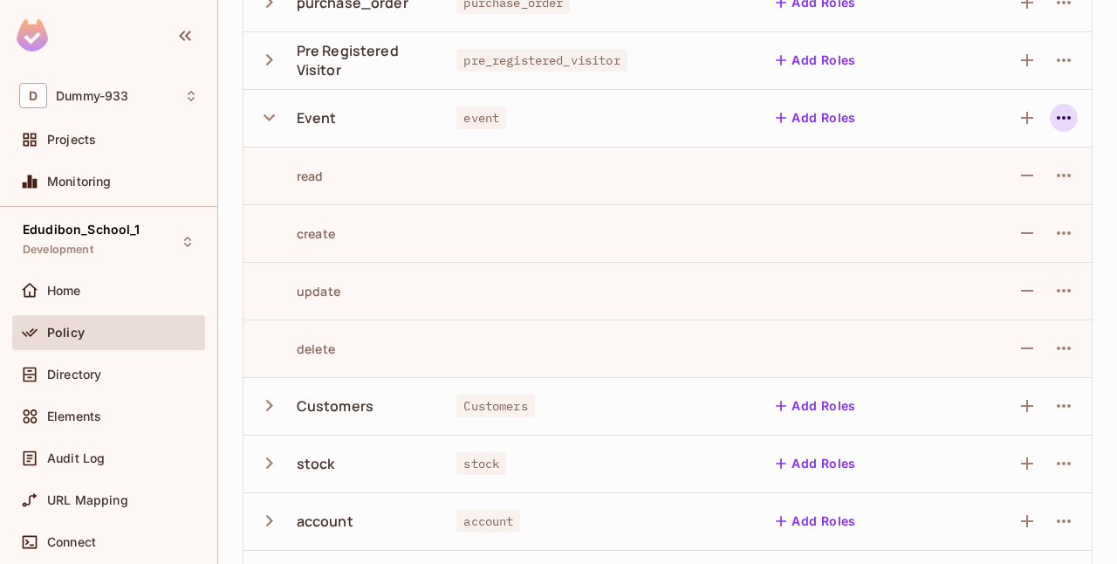
click at [1060, 113] on icon "button" at bounding box center [1064, 117] width 21 height 21
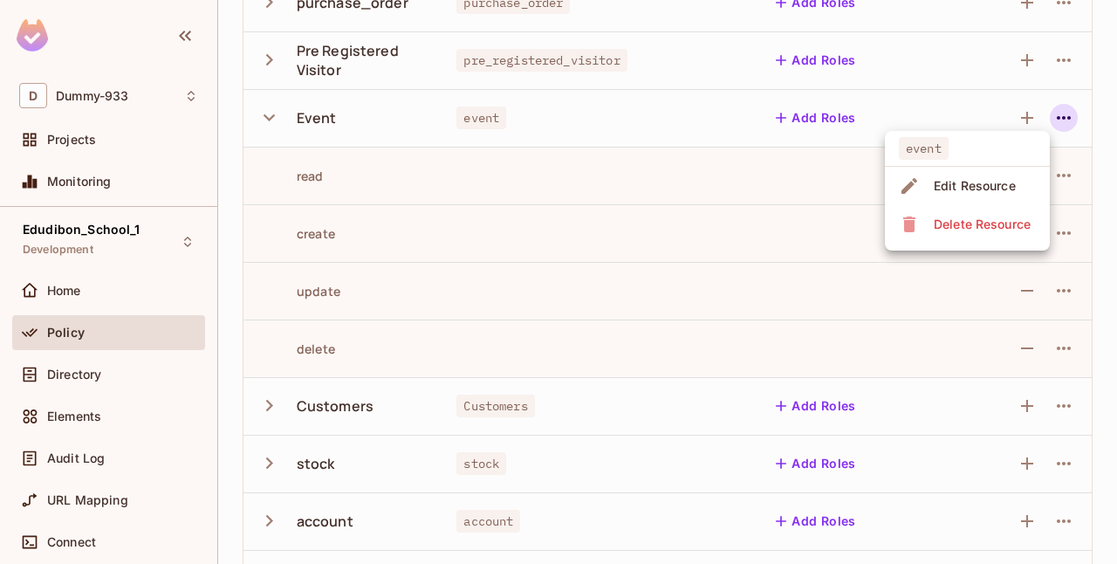
click at [650, 120] on div at bounding box center [558, 282] width 1117 height 564
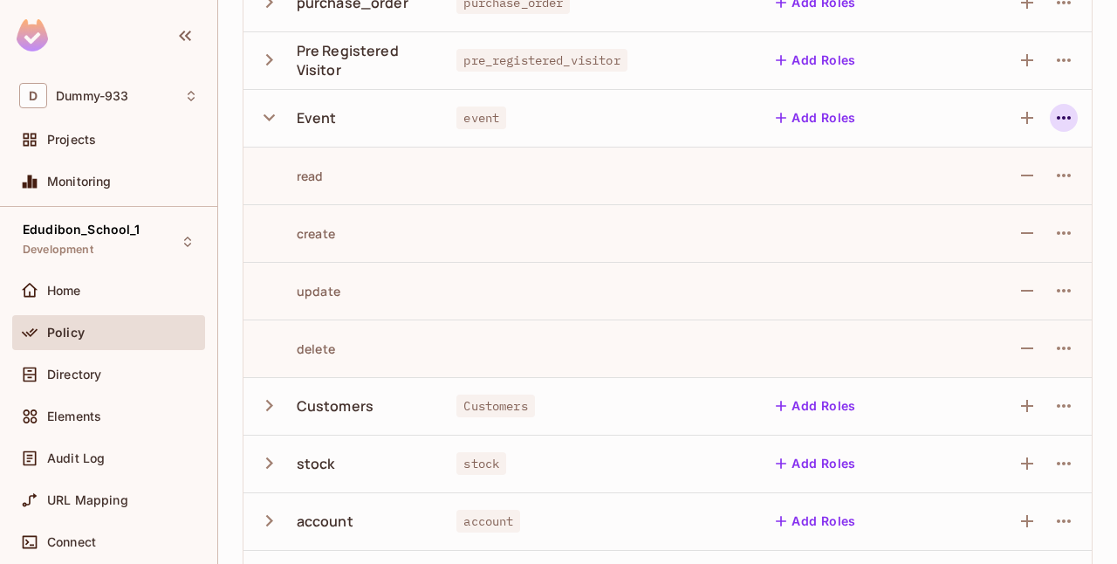
click at [1054, 126] on icon "button" at bounding box center [1064, 117] width 21 height 21
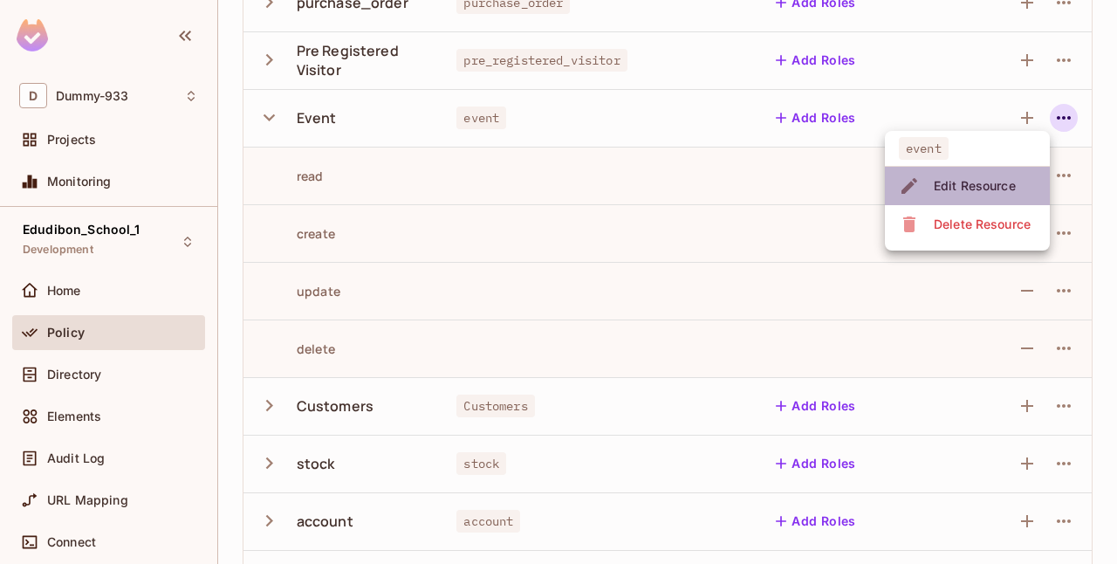
click at [963, 189] on div "Edit Resource" at bounding box center [975, 185] width 82 height 17
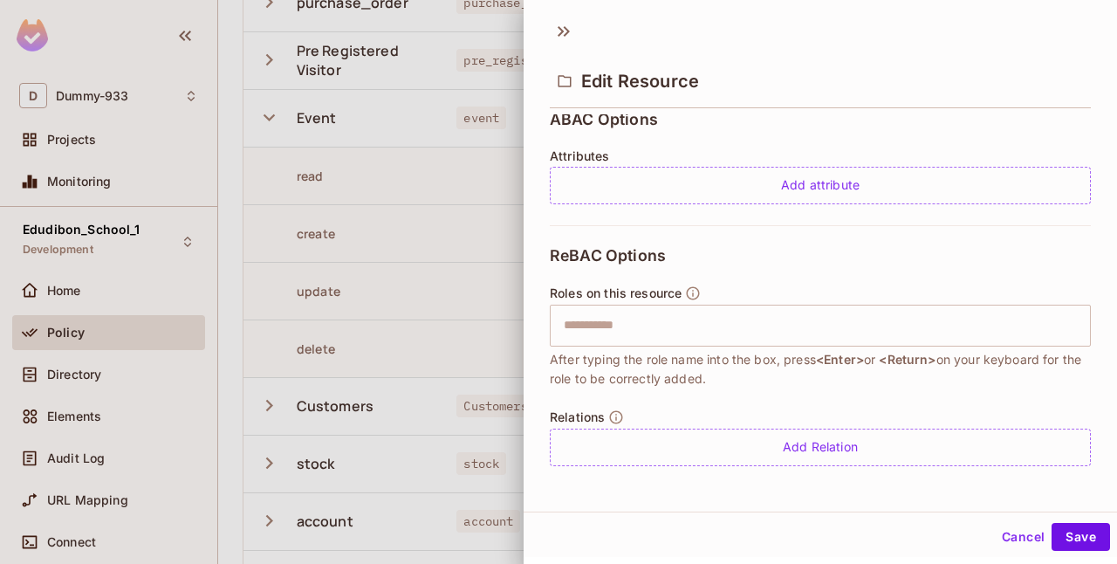
scroll to position [0, 0]
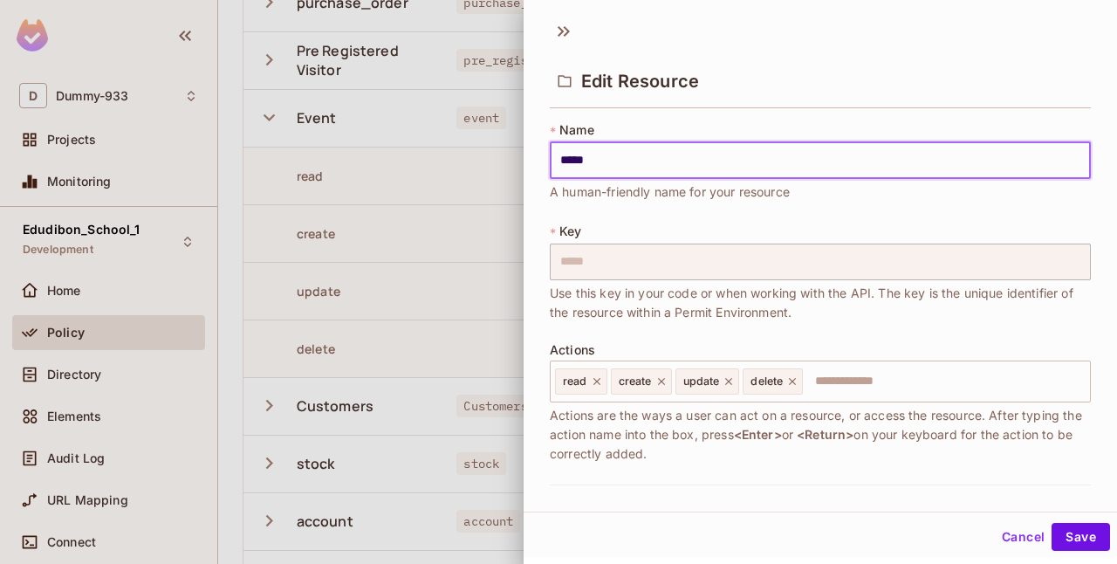
click at [589, 164] on input "*****" at bounding box center [820, 160] width 541 height 37
click at [655, 149] on input "*****" at bounding box center [820, 160] width 541 height 37
type input "*****"
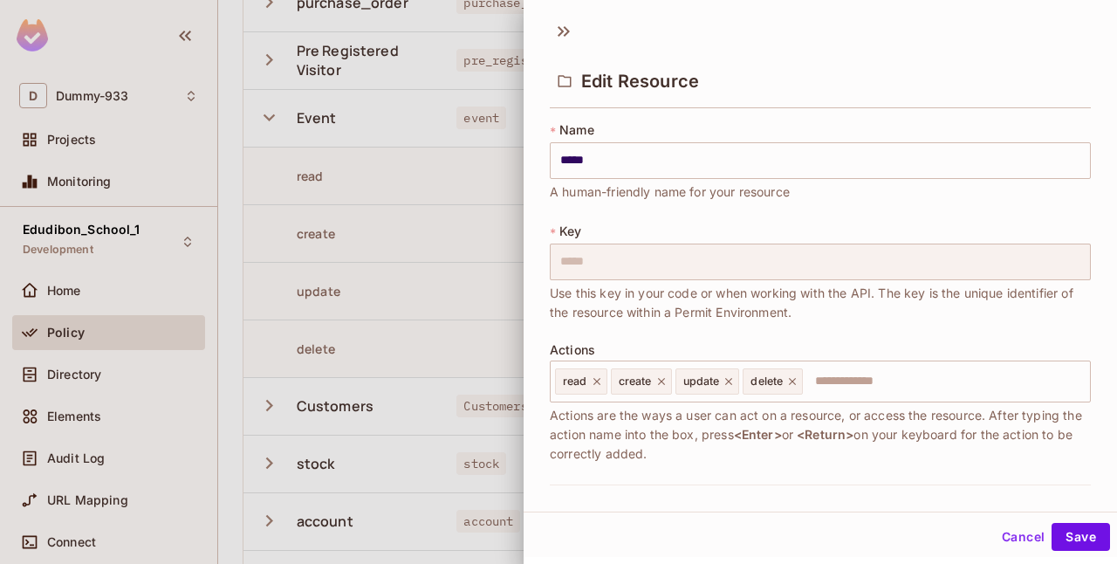
scroll to position [395, 0]
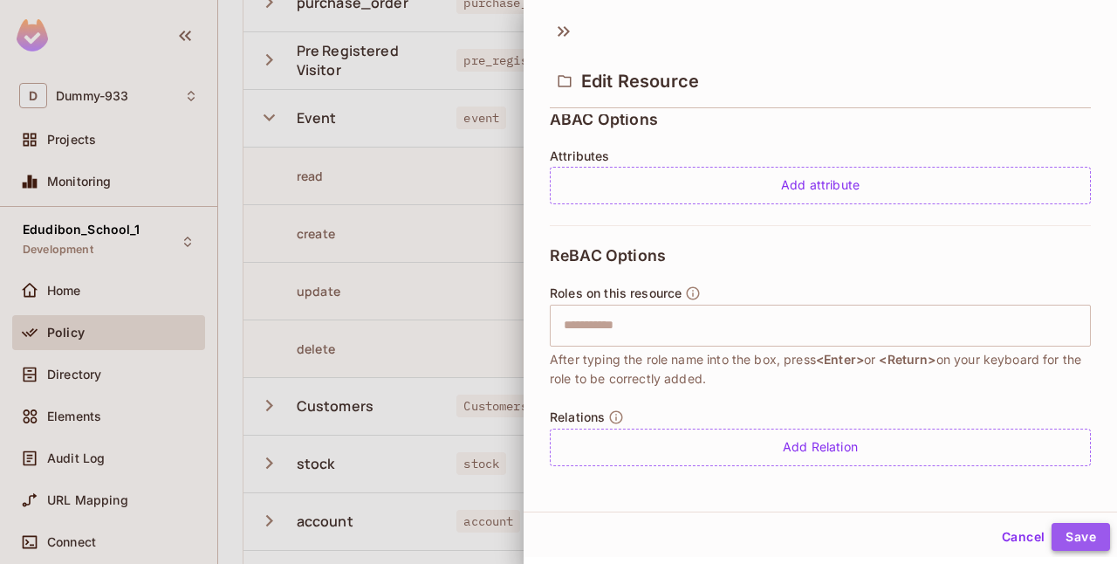
click at [1072, 528] on button "Save" at bounding box center [1081, 537] width 58 height 28
